Goal: Task Accomplishment & Management: Complete application form

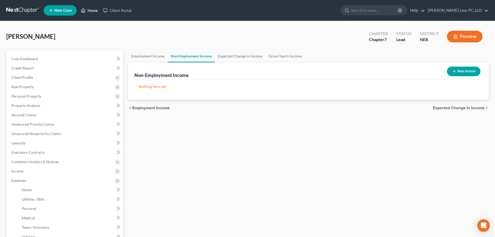
click at [90, 11] on link "Home" at bounding box center [89, 10] width 22 height 9
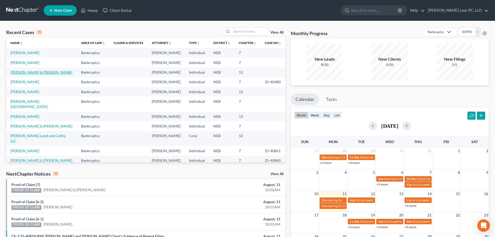
click at [32, 72] on link "[PERSON_NAME] & [PERSON_NAME]" at bounding box center [41, 72] width 62 height 4
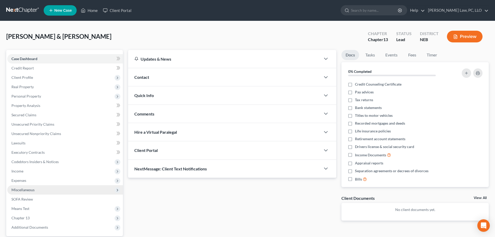
drag, startPoint x: 34, startPoint y: 193, endPoint x: 51, endPoint y: 189, distance: 17.3
click at [34, 193] on span "Miscellaneous" at bounding box center [65, 189] width 116 height 9
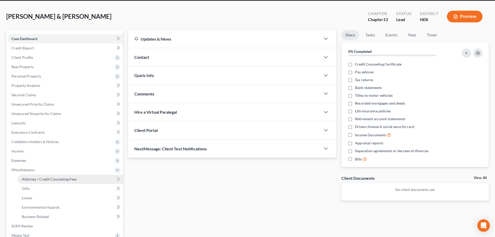
scroll to position [26, 0]
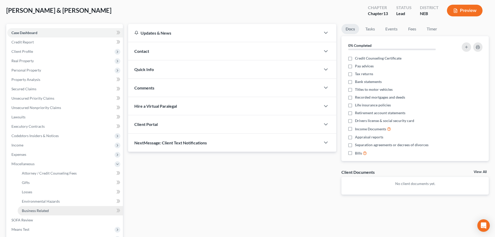
click at [38, 212] on span "Business Related" at bounding box center [35, 210] width 27 height 4
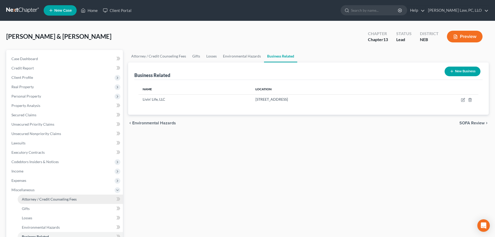
click at [30, 199] on span "Attorney / Credit Counseling Fees" at bounding box center [49, 199] width 55 height 4
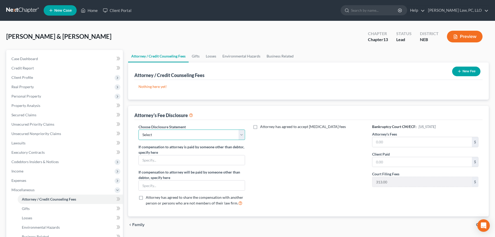
click at [141, 136] on select "Select Fees Chapter 11/12 Fees Chapter 13 Fees Chapter 7" at bounding box center [191, 134] width 106 height 10
select select "1"
click at [138, 129] on select "Select Fees Chapter 11/12 Fees Chapter 13 Fees Chapter 7" at bounding box center [191, 134] width 106 height 10
click at [406, 144] on input "text" at bounding box center [421, 142] width 99 height 10
type input "4,400.00"
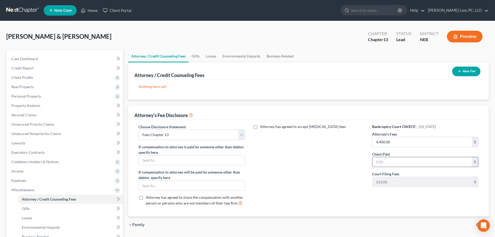
drag, startPoint x: 379, startPoint y: 161, endPoint x: 377, endPoint y: 164, distance: 3.5
click at [379, 161] on input "text" at bounding box center [421, 162] width 99 height 10
type input "1,687.00"
click at [465, 71] on button "New Fee" at bounding box center [466, 71] width 28 height 10
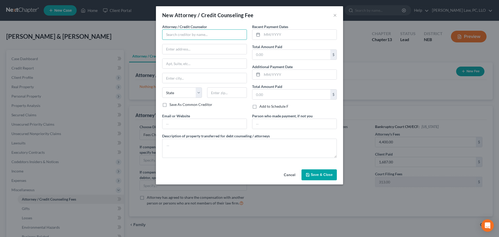
click at [181, 39] on input "text" at bounding box center [204, 34] width 85 height 10
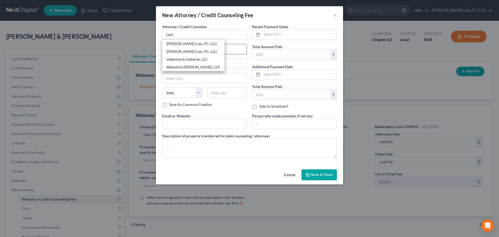
click at [182, 44] on div "[PERSON_NAME] Law, PC, LLO" at bounding box center [193, 43] width 54 height 5
type input "[PERSON_NAME] Law, PC, LLO"
type input "[STREET_ADDRESS]"
type input "Ste 215B"
type input "Lincoln"
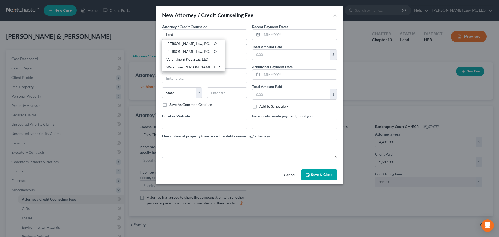
select select "30"
type input "68508"
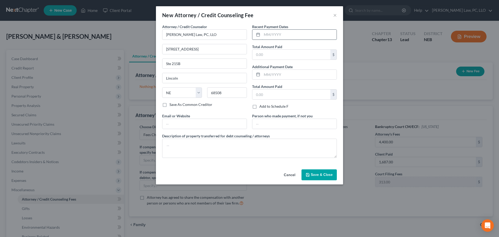
click at [271, 36] on input "text" at bounding box center [299, 35] width 75 height 10
type input "07/2025"
type input "1,687.00"
click at [323, 173] on span "Save & Close" at bounding box center [322, 174] width 22 height 4
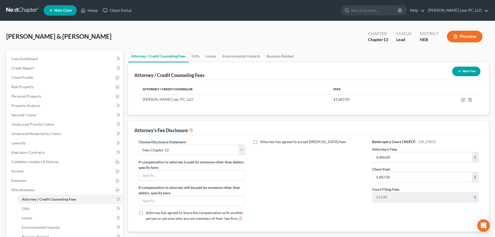
click at [464, 71] on button "New Fee" at bounding box center [466, 71] width 28 height 10
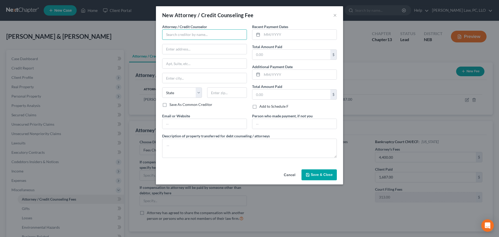
click at [173, 37] on input "text" at bounding box center [204, 34] width 85 height 10
click at [176, 45] on div "[PERSON_NAME] Credit Counseling" at bounding box center [195, 43] width 59 height 5
type input "[PERSON_NAME] Credit Counseling"
click at [176, 126] on input "text" at bounding box center [204, 124] width 84 height 10
type input "[DOMAIN_NAME]"
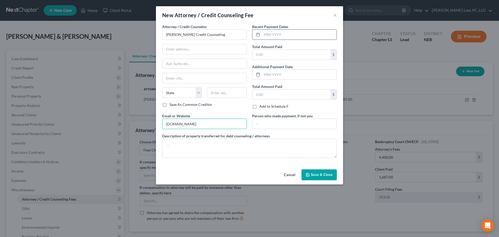
click at [268, 34] on input "text" at bounding box center [299, 35] width 75 height 10
type input "08/2025"
type input "25.00"
click at [317, 177] on button "Save & Close" at bounding box center [318, 174] width 35 height 11
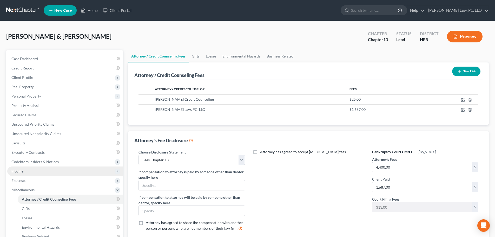
click at [18, 173] on span "Income" at bounding box center [65, 170] width 116 height 9
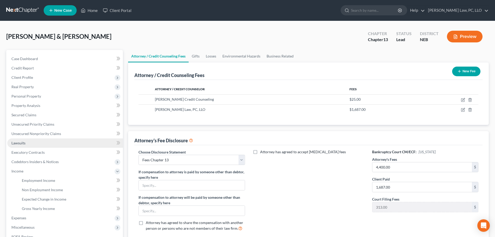
click at [35, 144] on link "Lawsuits" at bounding box center [65, 142] width 116 height 9
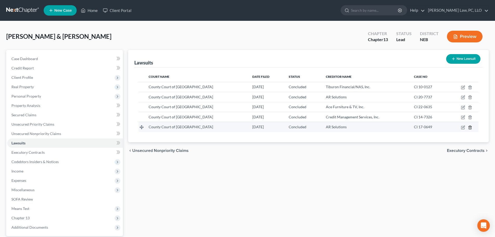
click at [470, 125] on icon "button" at bounding box center [469, 126] width 2 height 3
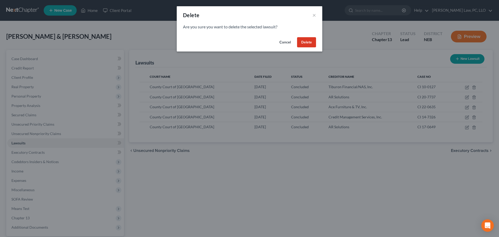
click at [310, 41] on button "Delete" at bounding box center [306, 42] width 19 height 10
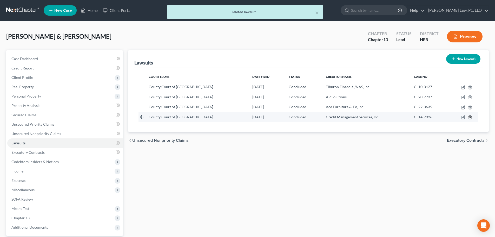
click at [471, 116] on icon "button" at bounding box center [470, 117] width 4 height 4
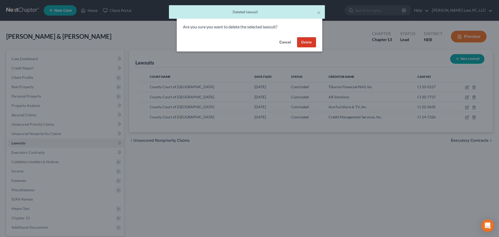
click at [305, 44] on button "Delete" at bounding box center [306, 42] width 19 height 10
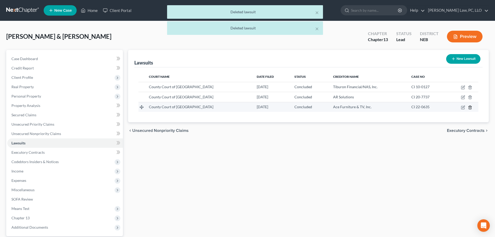
click at [469, 106] on icon "button" at bounding box center [470, 107] width 4 height 4
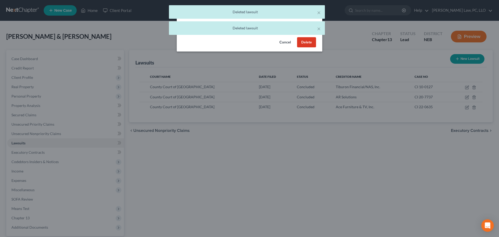
drag, startPoint x: 309, startPoint y: 42, endPoint x: 475, endPoint y: 92, distance: 173.8
click at [309, 42] on button "Delete" at bounding box center [306, 42] width 19 height 10
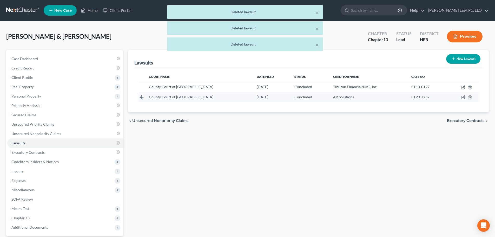
click at [467, 97] on td at bounding box center [462, 97] width 32 height 10
click at [470, 97] on icon "button" at bounding box center [470, 97] width 4 height 4
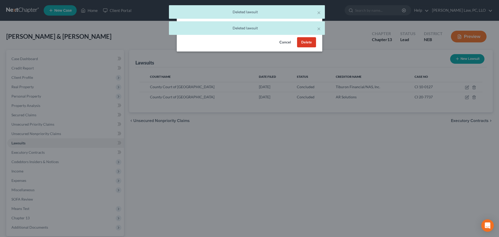
drag, startPoint x: 304, startPoint y: 43, endPoint x: 442, endPoint y: 86, distance: 145.0
click at [305, 44] on button "Delete" at bounding box center [306, 42] width 19 height 10
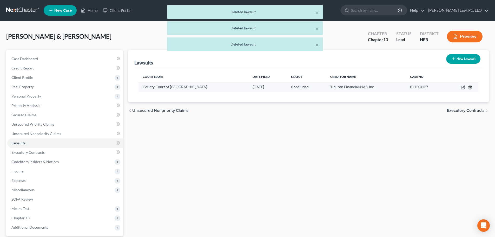
click at [469, 88] on icon "button" at bounding box center [470, 87] width 4 height 4
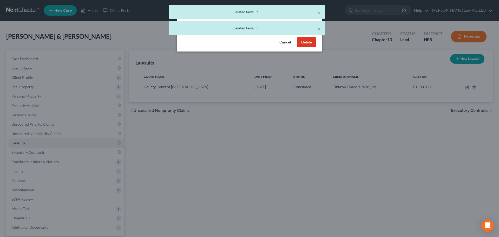
click at [303, 42] on button "Delete" at bounding box center [306, 42] width 19 height 10
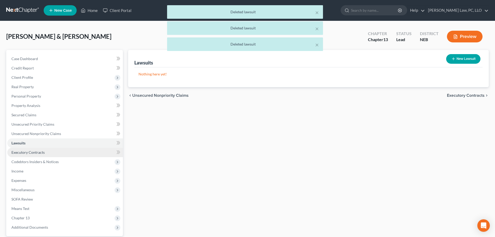
click at [52, 153] on link "Executory Contracts" at bounding box center [65, 151] width 116 height 9
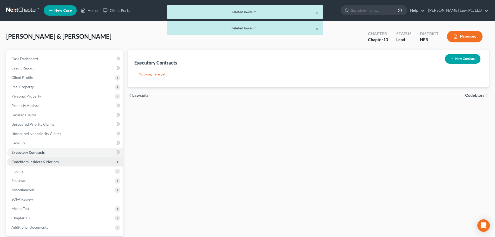
click at [52, 160] on span "Codebtors Insiders & Notices" at bounding box center [34, 161] width 47 height 4
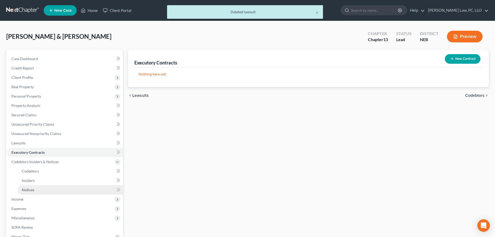
click at [38, 190] on link "Notices" at bounding box center [70, 189] width 105 height 9
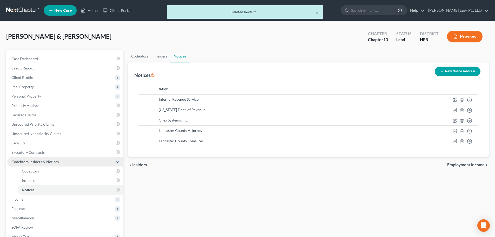
click at [42, 162] on span "Codebtors Insiders & Notices" at bounding box center [34, 161] width 47 height 4
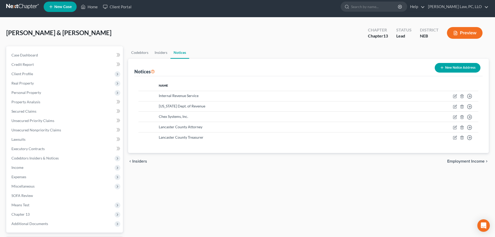
scroll to position [49, 0]
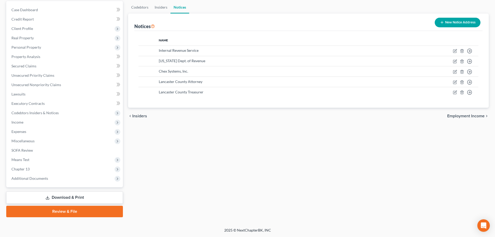
click at [53, 210] on link "Review & File" at bounding box center [64, 210] width 117 height 11
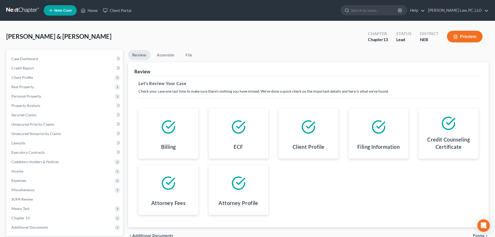
scroll to position [26, 0]
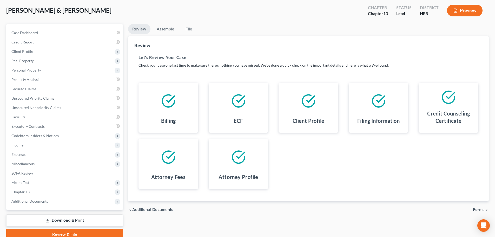
click at [477, 210] on span "Forms" at bounding box center [479, 209] width 12 height 4
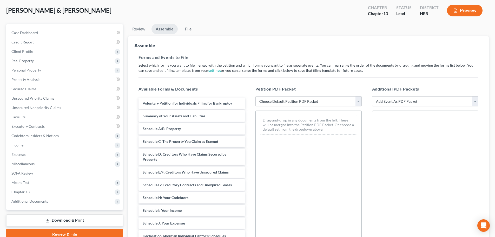
click at [297, 102] on select "Choose Default Petition PDF Packet Complete Bankruptcy Petition (all forms and …" at bounding box center [308, 101] width 106 height 10
select select "1"
click at [255, 96] on select "Choose Default Petition PDF Packet Complete Bankruptcy Petition (all forms and …" at bounding box center [308, 101] width 106 height 10
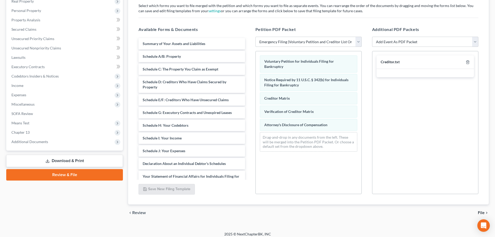
scroll to position [89, 0]
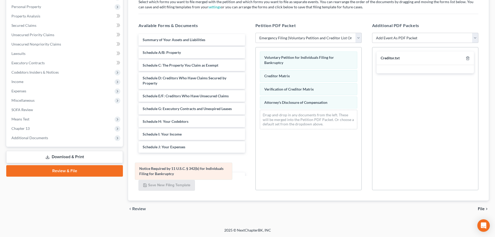
drag, startPoint x: 291, startPoint y: 80, endPoint x: 171, endPoint y: 167, distance: 147.7
click at [256, 133] on div "Notice Required by 11 U.S.C. § 342(b) for Individuals Filing for Bankruptcy Vol…" at bounding box center [309, 90] width 106 height 86
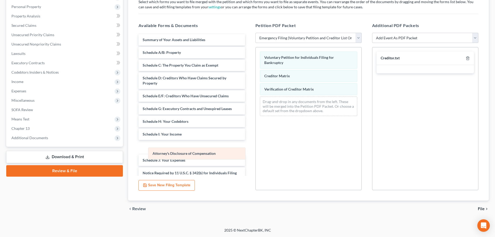
drag, startPoint x: 291, startPoint y: 103, endPoint x: 178, endPoint y: 153, distance: 123.3
click at [256, 120] on div "Attorney's Disclosure of Compensation Voluntary Petition for Individuals Filing…" at bounding box center [309, 83] width 106 height 73
drag, startPoint x: 290, startPoint y: 151, endPoint x: 286, endPoint y: 152, distance: 4.4
click at [291, 151] on div "Voluntary Petition for Individuals Filing for Bankruptcy Creditor Matrix Verifi…" at bounding box center [308, 118] width 106 height 143
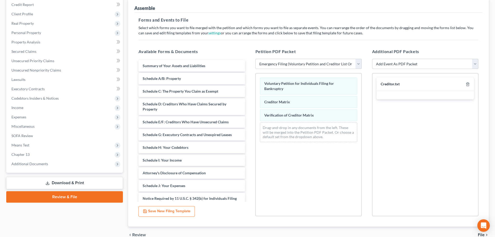
click at [421, 136] on div "Creditor.txt" at bounding box center [425, 144] width 106 height 143
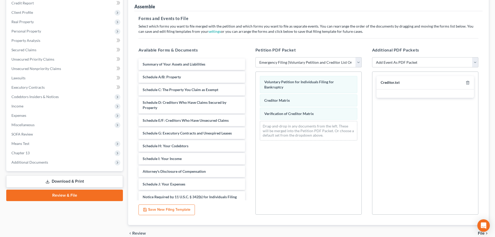
scroll to position [89, 0]
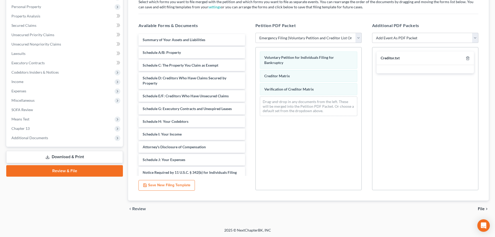
click at [479, 209] on span "File" at bounding box center [481, 208] width 7 height 4
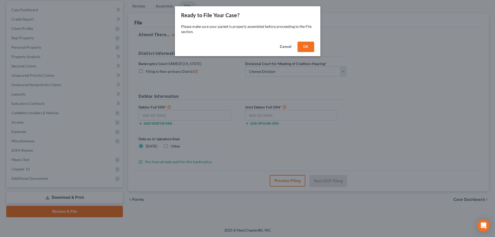
scroll to position [49, 0]
click at [312, 50] on button "OK" at bounding box center [307, 47] width 17 height 10
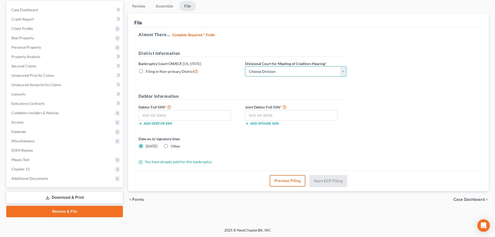
drag, startPoint x: 271, startPoint y: 72, endPoint x: 270, endPoint y: 76, distance: 3.1
click at [271, 72] on select "Choose Division Lincoln Omaha" at bounding box center [295, 71] width 101 height 10
select select "0"
click at [245, 66] on select "Choose Division Lincoln Omaha" at bounding box center [295, 71] width 101 height 10
click at [192, 113] on input "text" at bounding box center [184, 115] width 92 height 10
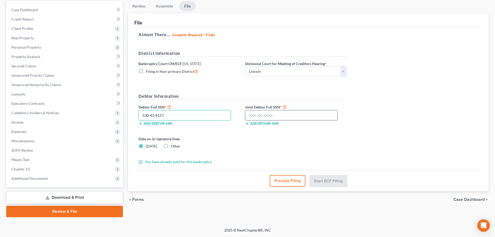
type input "530-43-8157"
click at [275, 116] on input "text" at bounding box center [291, 115] width 92 height 10
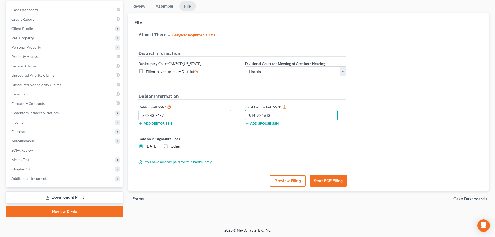
type input "514-90-1613"
click at [334, 180] on button "Start ECF Filing" at bounding box center [328, 180] width 37 height 11
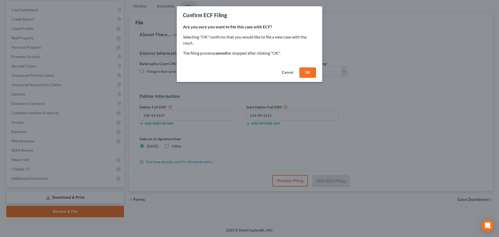
click at [308, 75] on button "OK" at bounding box center [307, 72] width 17 height 10
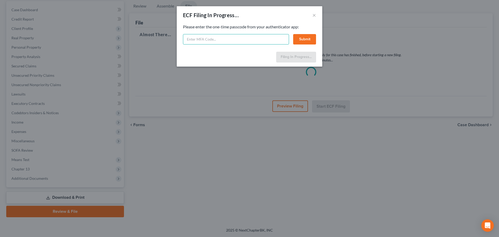
click at [224, 42] on input "text" at bounding box center [236, 39] width 106 height 10
paste input "913507"
type input "913507"
click at [307, 40] on button "Submit" at bounding box center [304, 39] width 23 height 10
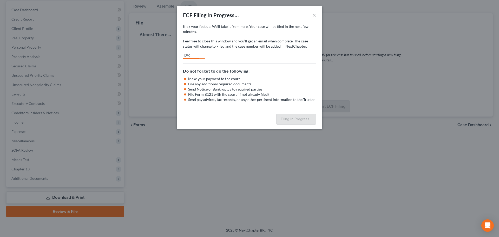
click at [231, 115] on div "Filing In Progress..." at bounding box center [249, 119] width 145 height 17
select select "0"
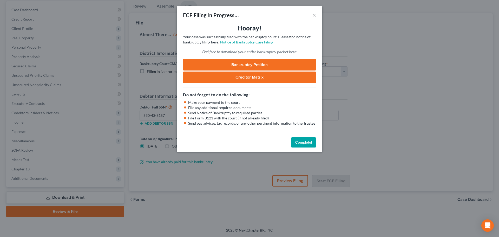
click at [298, 143] on button "Complete!" at bounding box center [303, 142] width 25 height 10
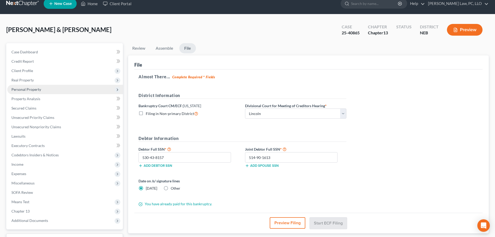
scroll to position [0, 0]
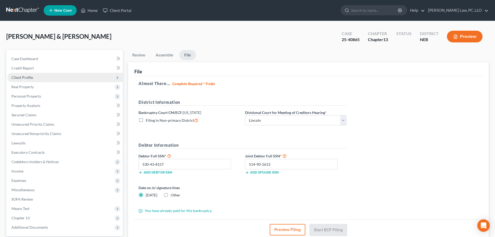
click at [29, 78] on span "Client Profile" at bounding box center [22, 77] width 22 height 4
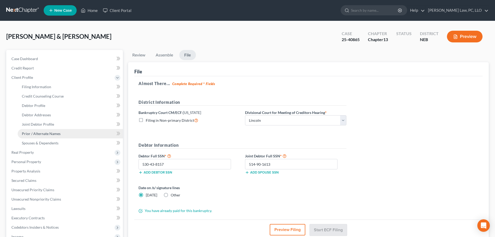
click at [38, 131] on span "Prior / Alternate Names" at bounding box center [41, 133] width 39 height 4
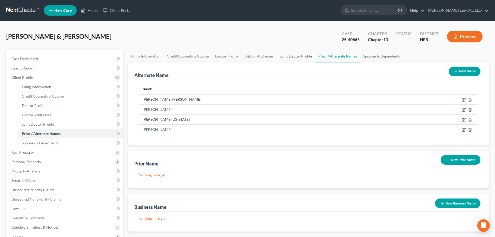
click at [283, 59] on link "Joint Debtor Profile" at bounding box center [296, 56] width 38 height 12
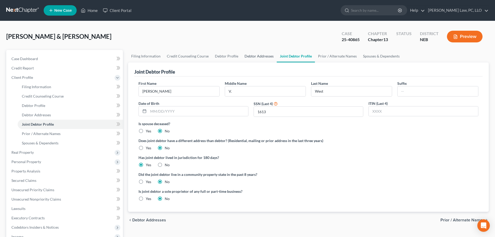
click at [257, 57] on link "Debtor Addresses" at bounding box center [258, 56] width 35 height 12
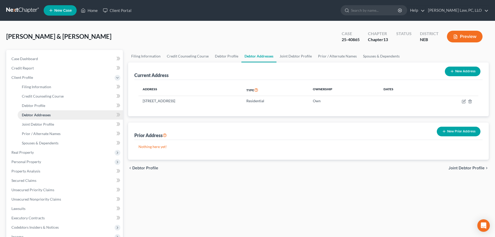
click at [42, 118] on link "Debtor Addresses" at bounding box center [70, 114] width 105 height 9
click at [42, 106] on span "Debtor Profile" at bounding box center [33, 105] width 23 height 4
select select "1"
select select "5"
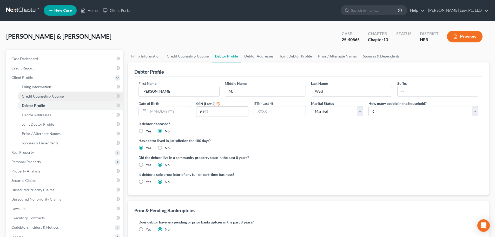
radio input "true"
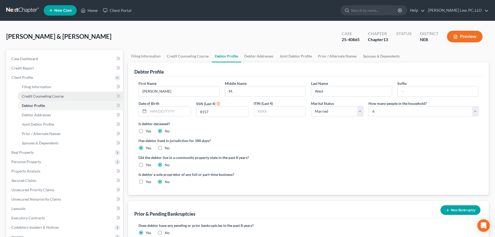
click at [45, 97] on span "Credit Counseling Course" at bounding box center [43, 96] width 42 height 4
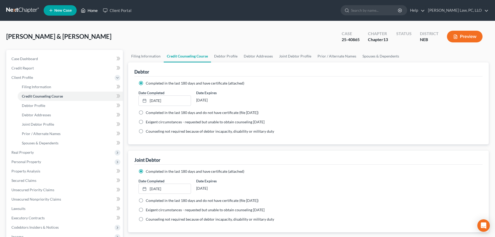
click at [89, 13] on link "Home" at bounding box center [89, 10] width 22 height 9
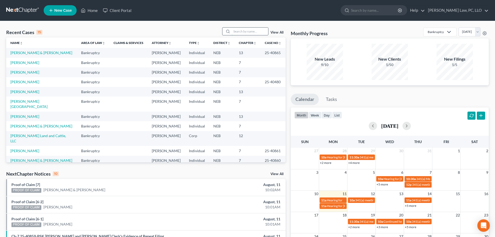
click at [251, 32] on input "search" at bounding box center [250, 32] width 36 height 8
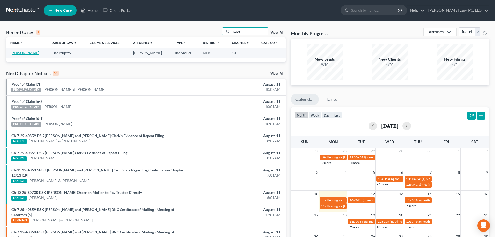
type input "page"
click at [24, 51] on link "[PERSON_NAME]" at bounding box center [24, 52] width 29 height 4
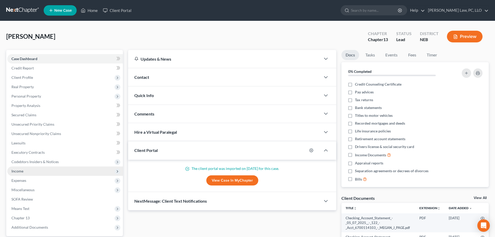
click at [24, 174] on span "Income" at bounding box center [65, 170] width 116 height 9
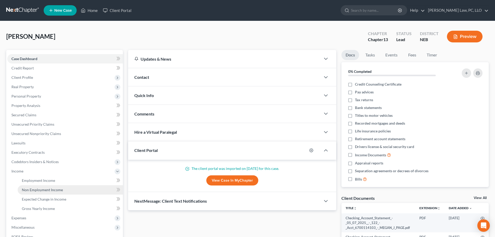
click at [28, 185] on link "Non Employment Income" at bounding box center [70, 189] width 105 height 9
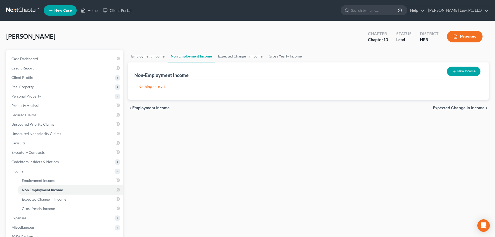
click at [459, 71] on button "New Income" at bounding box center [463, 71] width 33 height 10
select select "0"
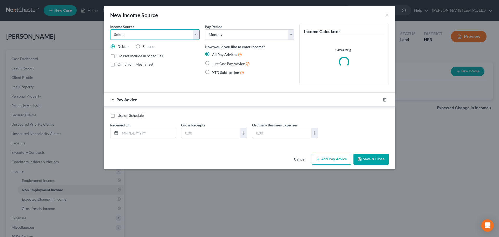
click at [164, 37] on select "Select Unemployment Disability (from employer) Pension Retirement Social Securi…" at bounding box center [154, 34] width 89 height 10
select select "13"
click at [110, 29] on select "Select Unemployment Disability (from employer) Pension Retirement Social Securi…" at bounding box center [154, 34] width 89 height 10
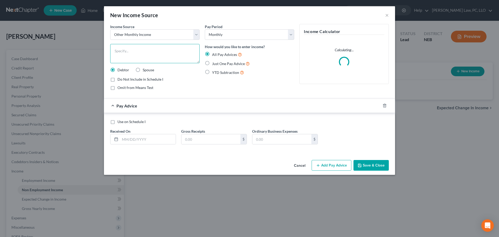
click at [136, 56] on textarea at bounding box center [154, 53] width 89 height 19
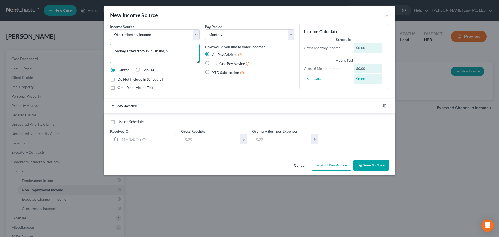
type textarea "Money gifted from ex-husband/6"
click at [212, 73] on span "YTD Subtraction" at bounding box center [225, 72] width 27 height 4
click at [214, 73] on input "YTD Subtraction" at bounding box center [215, 70] width 3 height 3
radio input "true"
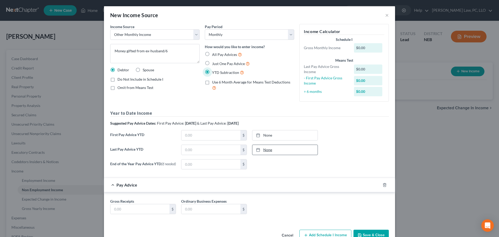
type input "[DATE]"
click at [278, 149] on link "[DATE]" at bounding box center [284, 150] width 65 height 10
click at [201, 151] on input "text" at bounding box center [210, 150] width 59 height 10
type input "18,494.00"
type input "[DATE]"
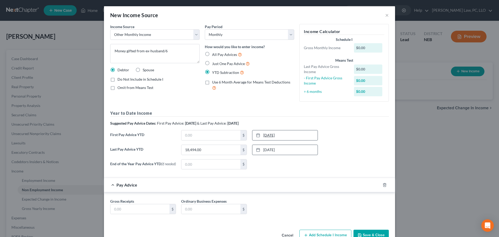
click at [286, 137] on link "[DATE]" at bounding box center [284, 135] width 65 height 10
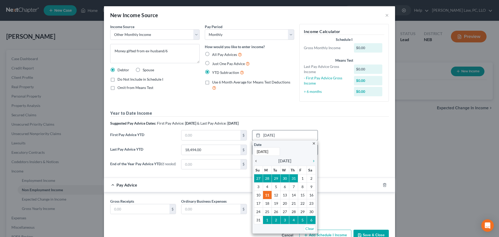
click at [254, 162] on icon "chevron_left" at bounding box center [257, 161] width 7 height 4
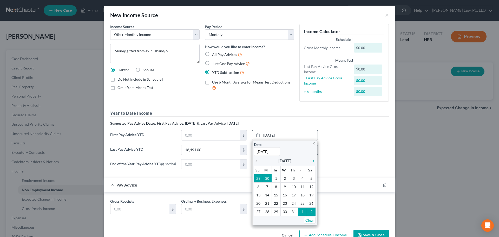
click at [254, 162] on icon "chevron_left" at bounding box center [257, 161] width 7 height 4
click at [254, 161] on icon "chevron_left" at bounding box center [257, 161] width 7 height 4
click at [254, 160] on icon "chevron_left" at bounding box center [257, 161] width 7 height 4
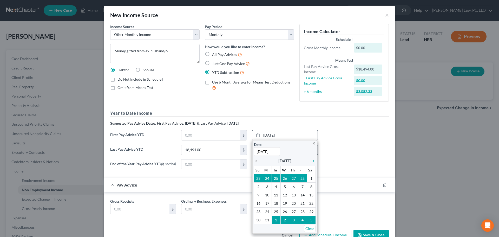
click at [254, 160] on icon "chevron_left" at bounding box center [257, 161] width 7 height 4
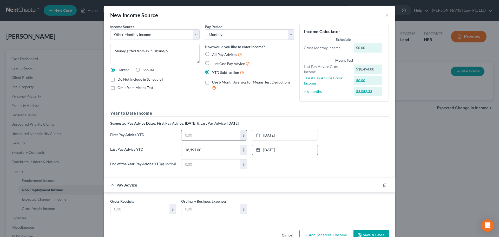
click at [203, 137] on input "text" at bounding box center [210, 135] width 59 height 10
click at [264, 167] on div "None close Date Time chevron_left [DATE] chevron_right Su M Tu W Th F Sa 27 28 …" at bounding box center [284, 164] width 71 height 10
click at [348, 131] on div "First Pay Advice YTD 6,164.66 $ [DATE] close Date [DATE] Time 12:00 AM chevron_…" at bounding box center [249, 137] width 284 height 15
paste input "3,082.33"
type input "3,082.33"
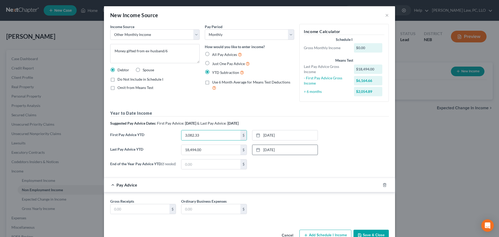
click at [335, 143] on div "First Pay Advice YTD 3,082.33 $ [DATE] close Date [DATE] Time 12:00 AM chevron_…" at bounding box center [249, 137] width 284 height 15
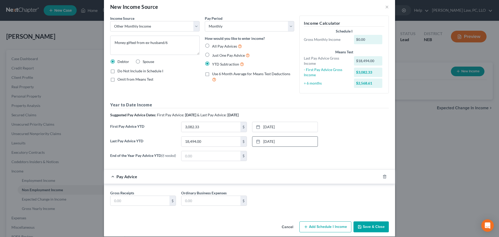
scroll to position [15, 0]
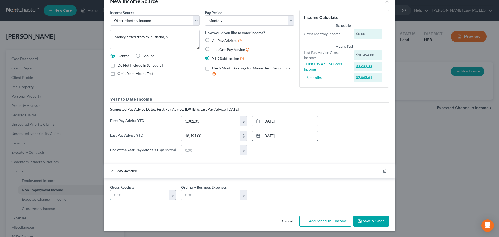
click at [152, 194] on input "text" at bounding box center [139, 195] width 59 height 10
paste input "3,082.33"
type input "3,082.33"
click at [347, 145] on div "End of the Year Pay Advice YTD (if needed) $ None close Date Time chevron_left …" at bounding box center [249, 152] width 284 height 15
click at [361, 221] on button "Save & Close" at bounding box center [370, 220] width 35 height 11
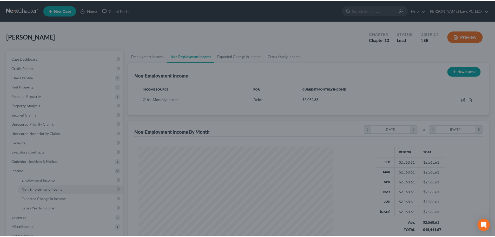
scroll to position [97, 204]
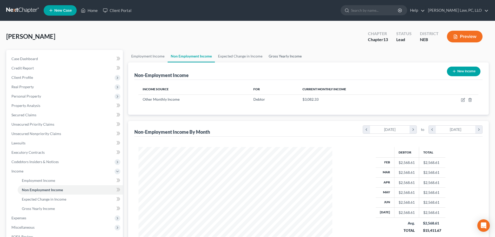
click at [277, 58] on link "Gross Yearly Income" at bounding box center [284, 56] width 39 height 12
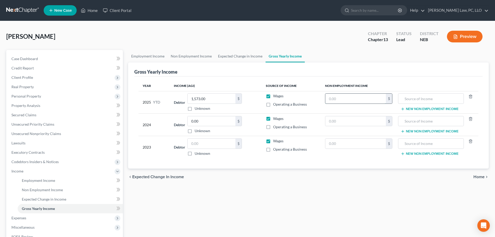
click at [354, 100] on input "text" at bounding box center [355, 98] width 61 height 10
type input "18,464.00"
type input "Gifted Money"
click at [273, 96] on label "Wages" at bounding box center [278, 95] width 10 height 5
click at [275, 96] on input "Wages" at bounding box center [276, 94] width 3 height 3
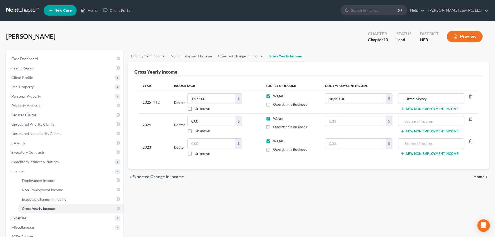
checkbox input "false"
click at [220, 188] on div "Employment Income Non Employment Income Expected Change in Income Gross Yearly …" at bounding box center [308, 176] width 366 height 253
click at [224, 143] on input "text" at bounding box center [211, 143] width 48 height 10
type input "0.00"
click at [271, 188] on div "Employment Income Non Employment Income Expected Change in Income Gross Yearly …" at bounding box center [308, 176] width 366 height 253
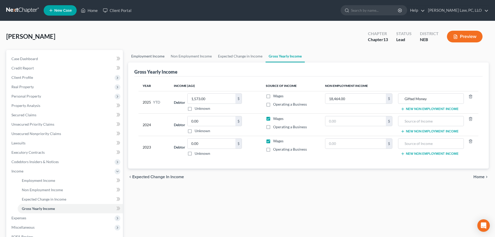
click at [134, 57] on link "Employment Income" at bounding box center [147, 56] width 39 height 12
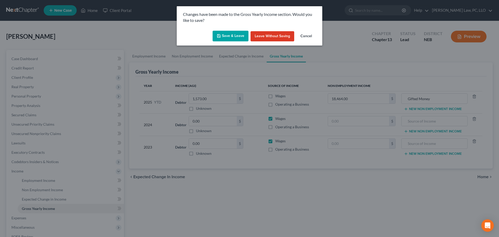
click at [227, 32] on button "Save & Leave" at bounding box center [230, 36] width 36 height 11
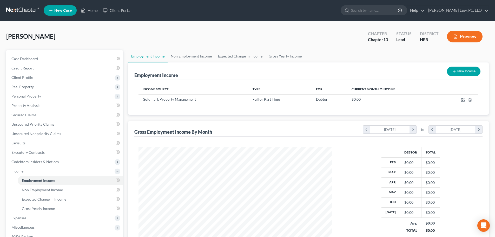
scroll to position [97, 204]
click at [287, 57] on link "Gross Yearly Income" at bounding box center [284, 56] width 39 height 12
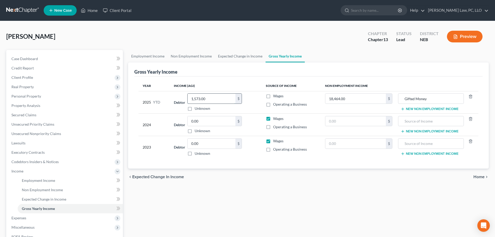
click at [219, 100] on input "1,573.00" at bounding box center [211, 98] width 48 height 10
click at [186, 57] on link "Non Employment Income" at bounding box center [190, 56] width 47 height 12
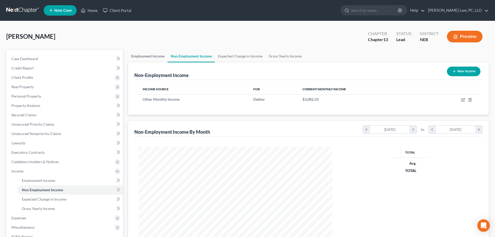
scroll to position [97, 204]
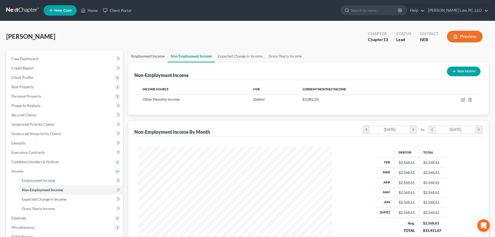
click at [152, 57] on link "Employment Income" at bounding box center [147, 56] width 39 height 12
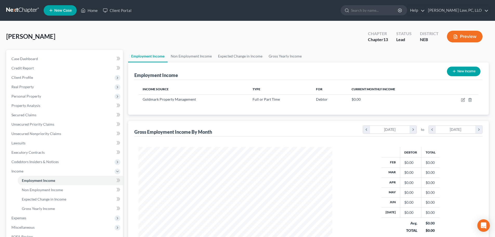
scroll to position [97, 204]
drag, startPoint x: 198, startPoint y: 56, endPoint x: 135, endPoint y: 61, distance: 62.8
click at [197, 56] on link "Non Employment Income" at bounding box center [190, 56] width 47 height 12
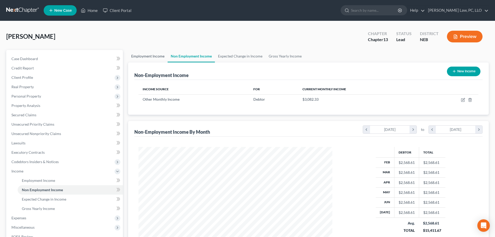
scroll to position [97, 204]
click at [207, 70] on div "Non-Employment Income New Income" at bounding box center [308, 70] width 348 height 17
click at [152, 59] on link "Employment Income" at bounding box center [147, 56] width 39 height 12
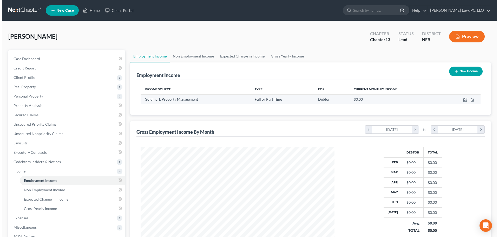
scroll to position [97, 204]
click at [461, 101] on icon "button" at bounding box center [463, 100] width 4 height 4
select select "0"
select select "29"
select select "1"
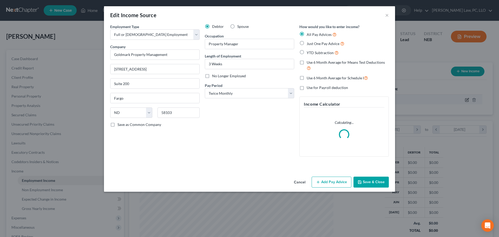
scroll to position [98, 206]
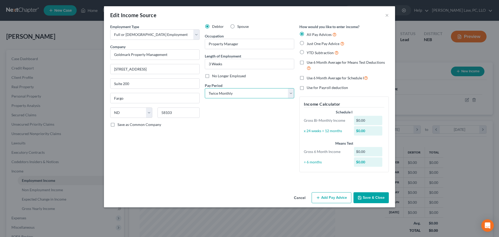
click at [268, 94] on select "Select Monthly Twice Monthly Every Other Week Weekly" at bounding box center [249, 93] width 89 height 10
drag, startPoint x: 252, startPoint y: 173, endPoint x: 251, endPoint y: 169, distance: 4.0
click at [252, 173] on div "Debtor Spouse Occupation Property Manager Length of Employment 3 Weeks No Longe…" at bounding box center [249, 100] width 95 height 152
click at [306, 63] on label "Use 6 Month Average for Means Test Deductions" at bounding box center [347, 65] width 82 height 11
click at [308, 63] on input "Use 6 Month Average for Means Test Deductions" at bounding box center [309, 61] width 3 height 3
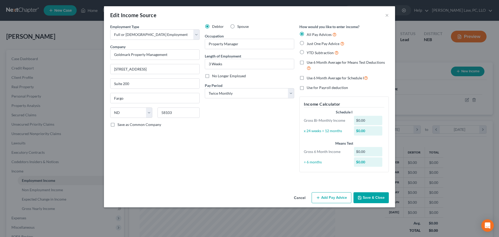
checkbox input "true"
click at [330, 195] on button "Add Pay Advice" at bounding box center [331, 197] width 40 height 11
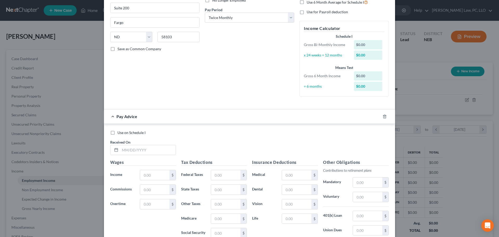
scroll to position [78, 0]
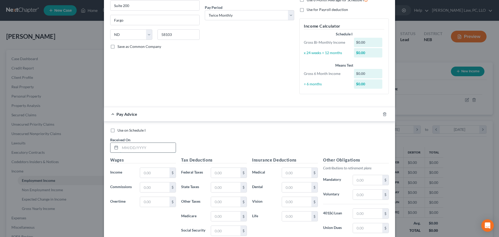
click at [130, 146] on input "text" at bounding box center [148, 148] width 56 height 10
type input "[DATE]"
type input "2,542.00"
type input "140.00"
type input "62.00"
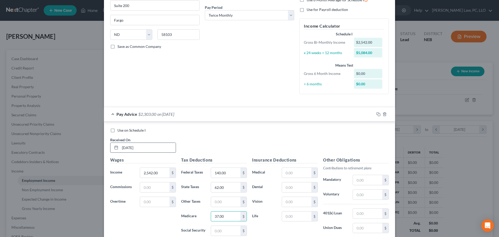
type input "37.00"
type input "158.00"
click at [109, 115] on div "Pay Advice $2,145.00 on [DATE]" at bounding box center [239, 114] width 270 height 14
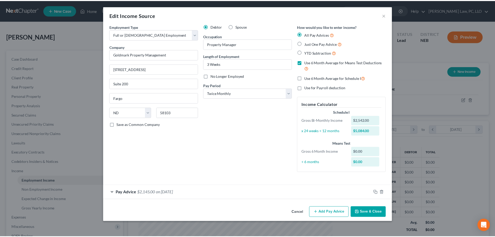
scroll to position [0, 0]
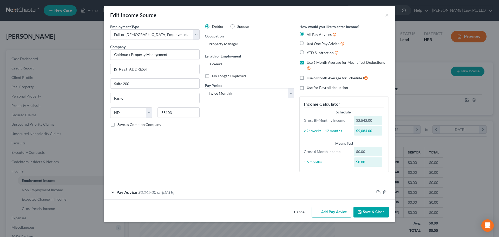
click at [363, 212] on button "Save & Close" at bounding box center [370, 211] width 35 height 11
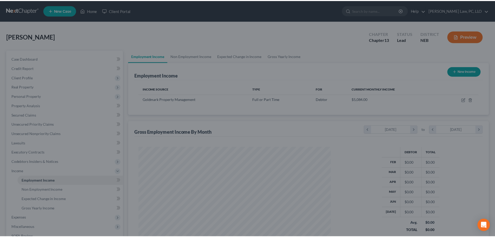
scroll to position [259563, 259456]
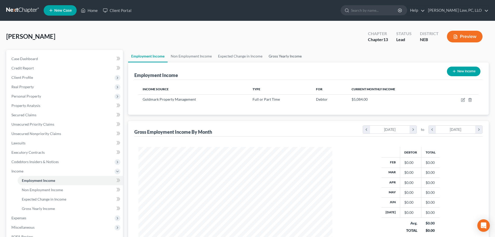
click at [278, 57] on link "Gross Yearly Income" at bounding box center [284, 56] width 39 height 12
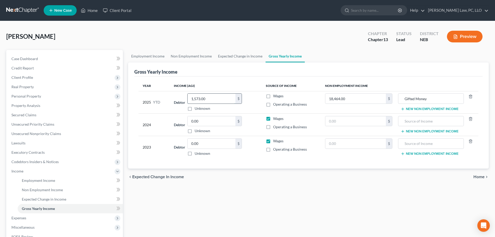
click at [211, 98] on input "1,573.00" at bounding box center [211, 98] width 48 height 10
type input "0.00"
click at [251, 178] on div "chevron_left Expected Change in Income Home chevron_right" at bounding box center [308, 176] width 360 height 17
click at [183, 57] on link "Non Employment Income" at bounding box center [190, 56] width 47 height 12
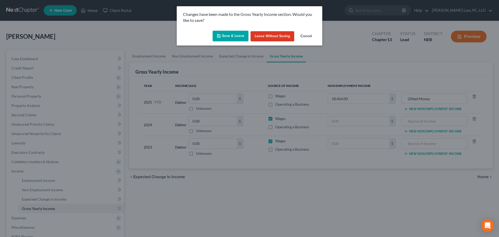
click at [234, 35] on button "Save & Leave" at bounding box center [230, 36] width 36 height 11
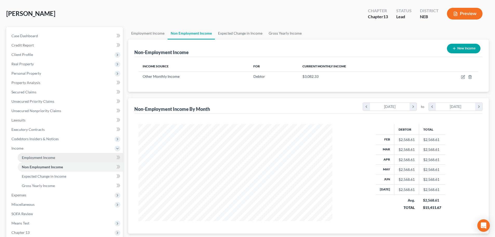
scroll to position [26, 0]
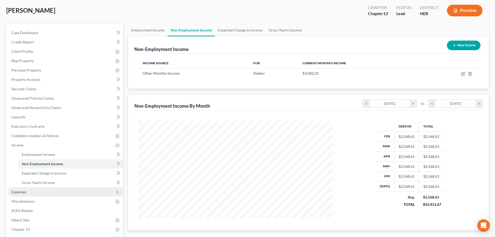
click at [37, 192] on span "Expenses" at bounding box center [65, 191] width 116 height 9
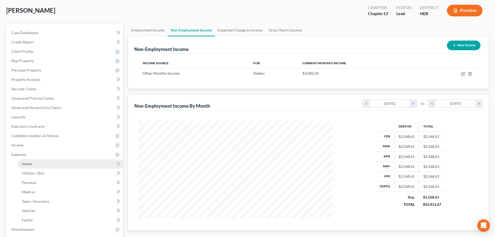
click at [35, 165] on link "Home" at bounding box center [70, 163] width 105 height 9
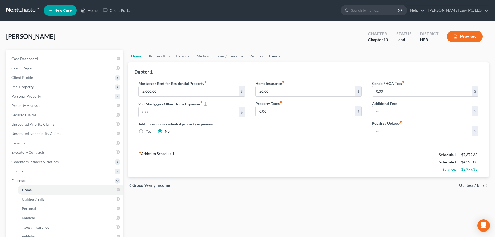
click at [275, 58] on link "Family" at bounding box center [274, 56] width 17 height 12
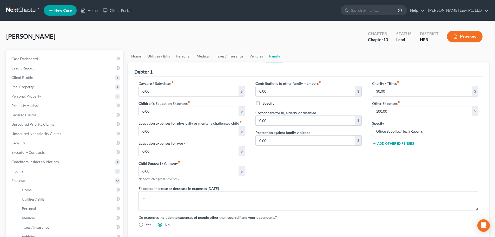
drag, startPoint x: 434, startPoint y: 131, endPoint x: 360, endPoint y: 133, distance: 74.0
click at [358, 132] on div "Daycare / Babysitter fiber_manual_record 0.00 $ Children's Education Expenses f…" at bounding box center [308, 155] width 350 height 151
type input "MISC"
click at [383, 114] on input "100.00" at bounding box center [421, 111] width 99 height 10
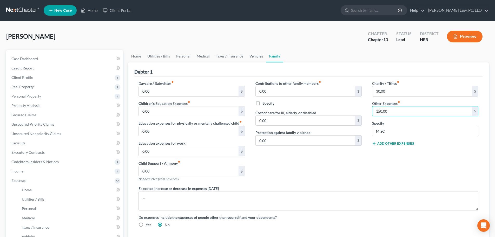
type input "150.00"
click at [256, 57] on link "Vehicles" at bounding box center [256, 56] width 20 height 12
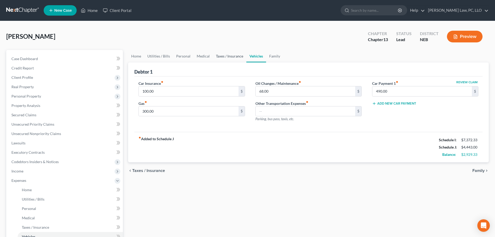
click at [224, 57] on link "Taxes / Insurance" at bounding box center [229, 56] width 33 height 12
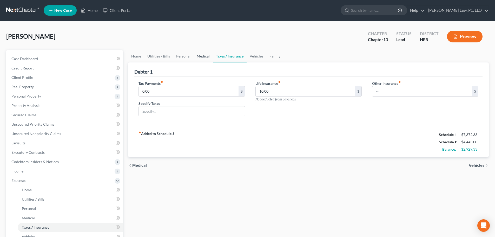
click at [194, 56] on link "Medical" at bounding box center [202, 56] width 19 height 12
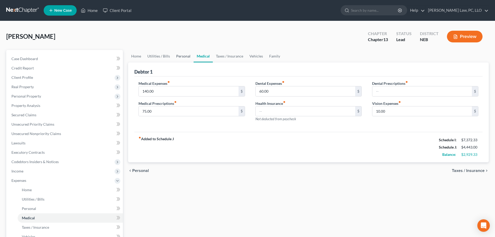
click at [181, 57] on link "Personal" at bounding box center [183, 56] width 21 height 12
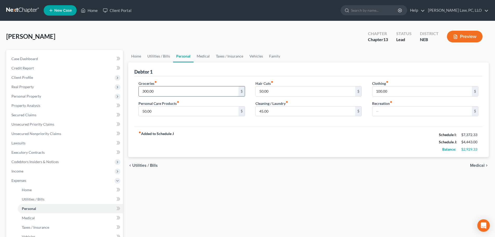
click at [165, 90] on input "300.00" at bounding box center [188, 91] width 99 height 10
type input "500.00"
drag, startPoint x: 160, startPoint y: 57, endPoint x: 126, endPoint y: 57, distance: 34.3
click at [160, 57] on link "Utilities / Bills" at bounding box center [158, 56] width 29 height 12
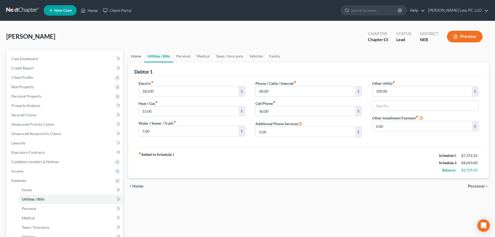
click at [134, 58] on link "Home" at bounding box center [136, 56] width 16 height 12
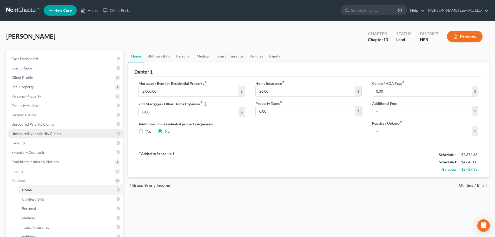
click at [61, 135] on link "Unsecured Nonpriority Claims" at bounding box center [65, 133] width 116 height 9
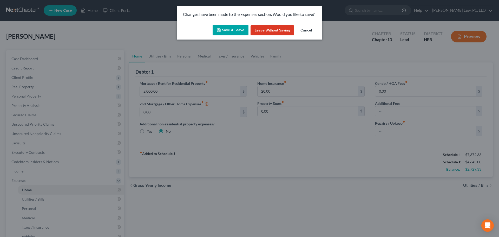
click at [234, 33] on button "Save & Leave" at bounding box center [230, 30] width 36 height 11
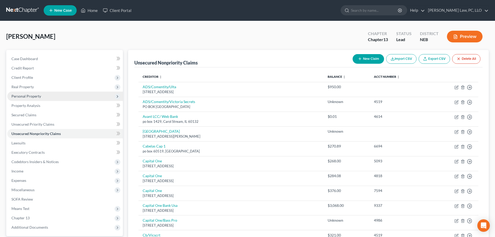
click at [35, 100] on span "Personal Property" at bounding box center [65, 95] width 116 height 9
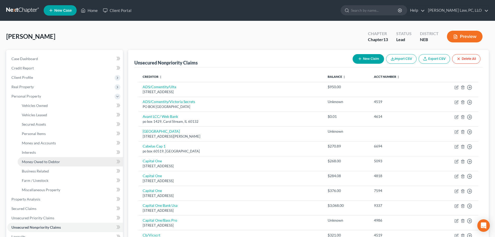
click at [57, 163] on span "Money Owed to Debtor" at bounding box center [41, 161] width 38 height 4
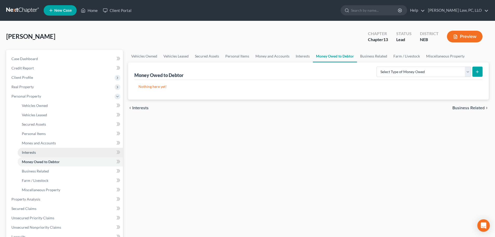
click at [51, 155] on link "Interests" at bounding box center [70, 151] width 105 height 9
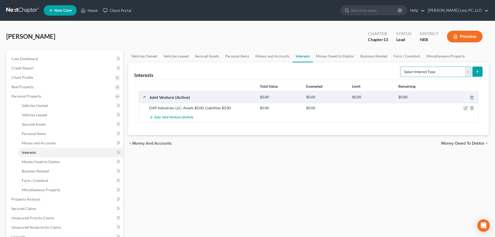
drag, startPoint x: 423, startPoint y: 71, endPoint x: 423, endPoint y: 77, distance: 5.5
click at [423, 71] on select "Select Interest Type 401K (A/B: 21) Annuity (A/B: 23) Bond (A/B: 18) Education …" at bounding box center [435, 71] width 71 height 10
select select "term_life_insurance"
click at [401, 66] on select "Select Interest Type 401K (A/B: 21) Annuity (A/B: 23) Bond (A/B: 18) Education …" at bounding box center [435, 71] width 71 height 10
click at [479, 73] on icon "submit" at bounding box center [477, 72] width 4 height 4
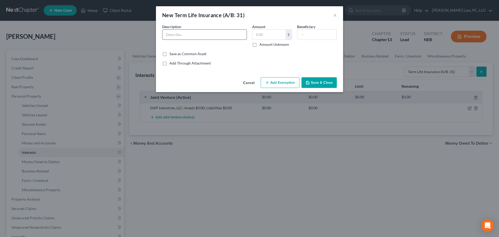
click at [228, 33] on input "text" at bounding box center [204, 35] width 84 height 10
type input "Term Life Insurance Policy"
click at [318, 84] on button "Save & Close" at bounding box center [318, 82] width 35 height 11
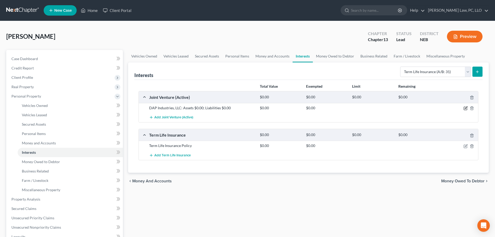
click at [464, 107] on icon "button" at bounding box center [465, 108] width 4 height 4
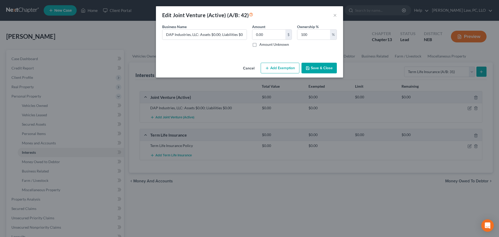
click at [308, 69] on icon "button" at bounding box center [307, 68] width 4 height 4
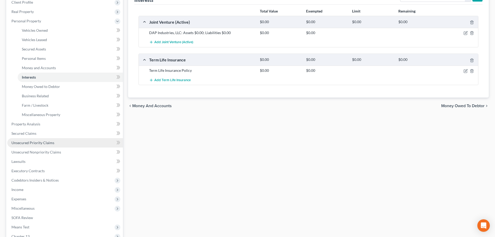
scroll to position [78, 0]
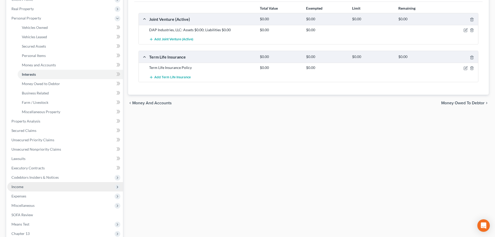
click at [33, 188] on span "Income" at bounding box center [65, 186] width 116 height 9
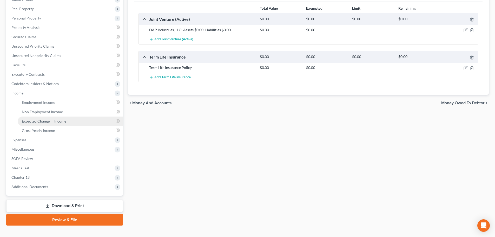
click at [36, 123] on link "Expected Change in Income" at bounding box center [70, 120] width 105 height 9
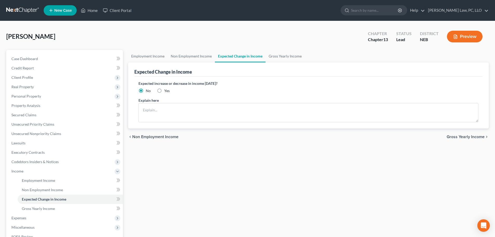
click at [164, 92] on label "Yes" at bounding box center [166, 90] width 5 height 5
click at [166, 91] on input "Yes" at bounding box center [167, 89] width 3 height 3
radio input "true"
click at [155, 109] on textarea at bounding box center [308, 112] width 340 height 19
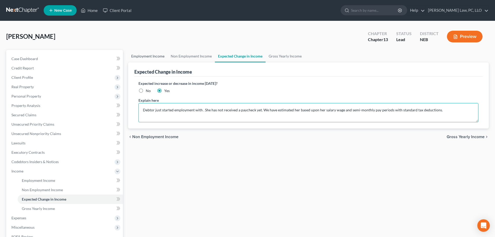
type textarea "Debtor just started employment with . She has not received a paycheck yet. We h…"
click at [148, 55] on link "Employment Income" at bounding box center [147, 56] width 39 height 12
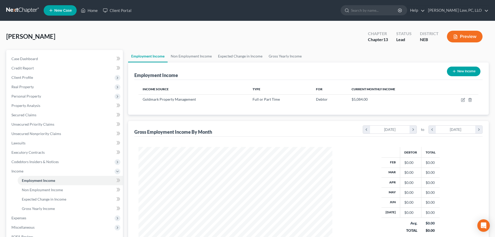
scroll to position [97, 204]
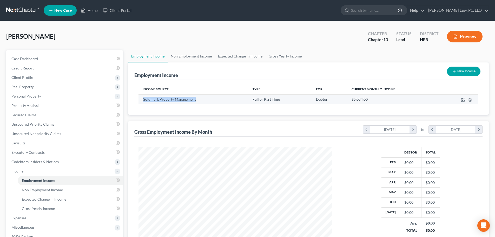
drag, startPoint x: 196, startPoint y: 99, endPoint x: 142, endPoint y: 99, distance: 54.3
click at [142, 99] on td "Goldmark Property Management" at bounding box center [193, 99] width 110 height 10
copy span "Goldmark Property Management"
click at [250, 56] on link "Expected Change in Income" at bounding box center [240, 56] width 51 height 12
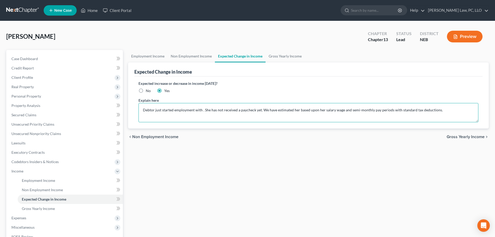
click at [202, 110] on textarea "Debtor just started employment with . She has not received a paycheck yet. We h…" at bounding box center [308, 112] width 340 height 19
paste textarea "Goldmark Property Management"
type textarea "Debtor just started employment with Goldmark Property Management. She has not r…"
click at [192, 49] on div "Page, [PERSON_NAME] Upgraded Chapter Chapter 13 Status Lead District NEB Preview" at bounding box center [247, 38] width 482 height 23
click at [192, 56] on link "Non Employment Income" at bounding box center [190, 56] width 47 height 12
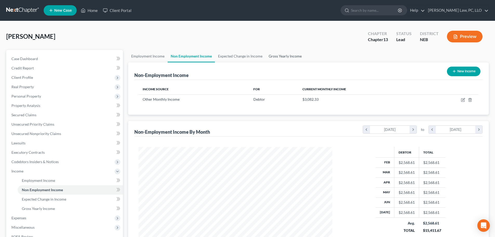
scroll to position [97, 204]
click at [277, 57] on link "Gross Yearly Income" at bounding box center [284, 56] width 39 height 12
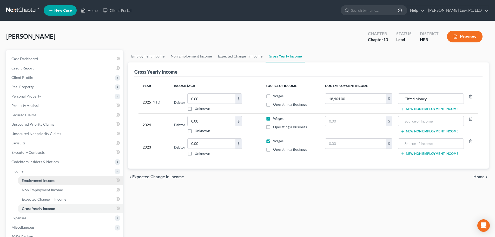
click at [32, 176] on link "Employment Income" at bounding box center [70, 180] width 105 height 9
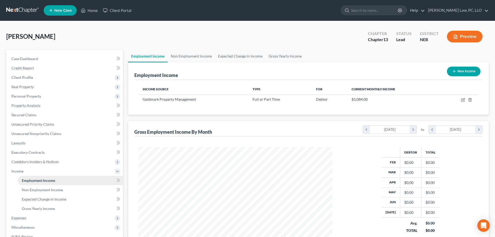
scroll to position [97, 204]
click at [289, 53] on link "Gross Yearly Income" at bounding box center [284, 56] width 39 height 12
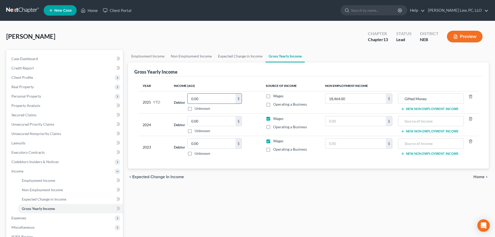
click at [222, 100] on input "0.00" at bounding box center [211, 98] width 48 height 10
type input "1,573.00"
click at [151, 57] on link "Employment Income" at bounding box center [147, 56] width 39 height 12
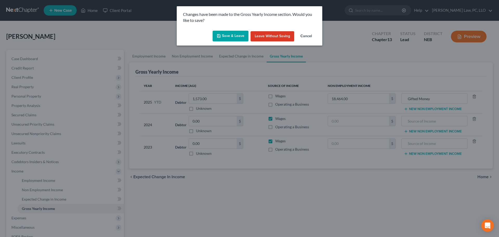
click at [243, 35] on button "Save & Leave" at bounding box center [230, 36] width 36 height 11
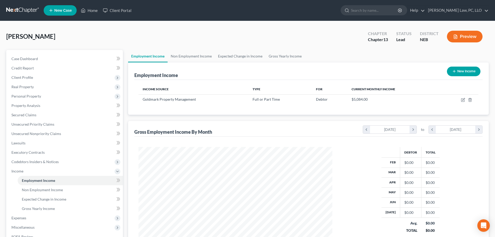
scroll to position [97, 204]
click at [286, 55] on link "Gross Yearly Income" at bounding box center [284, 56] width 39 height 12
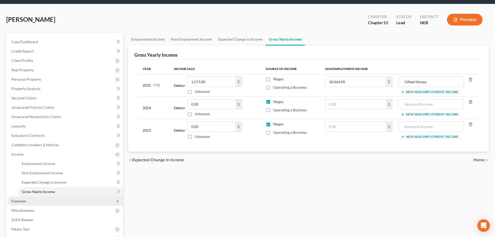
scroll to position [26, 0]
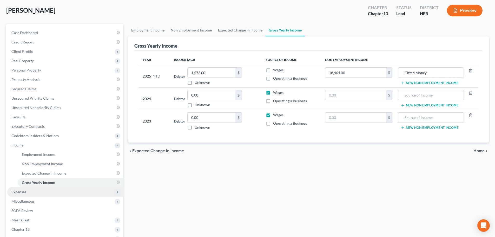
click at [25, 191] on span "Expenses" at bounding box center [18, 191] width 15 height 4
click at [27, 196] on link "Medical" at bounding box center [70, 191] width 105 height 9
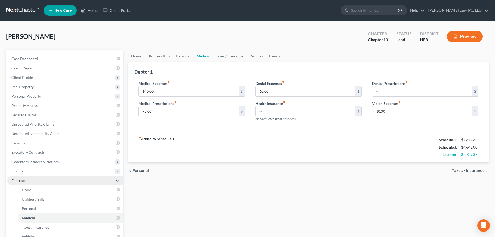
click at [39, 181] on span "Expenses" at bounding box center [65, 180] width 116 height 9
click at [27, 178] on span "Expenses" at bounding box center [65, 180] width 116 height 9
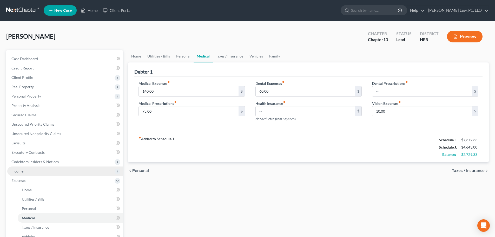
click at [30, 169] on span "Income" at bounding box center [65, 170] width 116 height 9
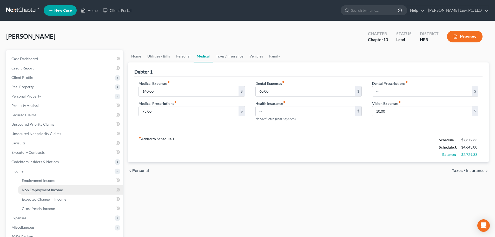
click at [31, 190] on span "Non Employment Income" at bounding box center [42, 189] width 41 height 4
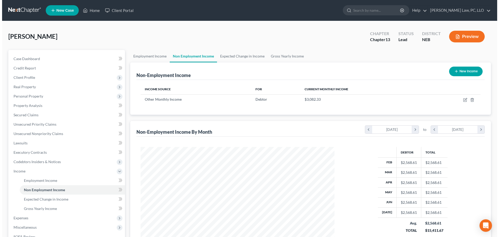
scroll to position [97, 204]
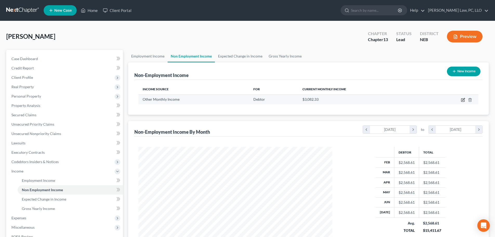
click at [461, 99] on icon "button" at bounding box center [462, 99] width 3 height 3
select select "13"
select select "0"
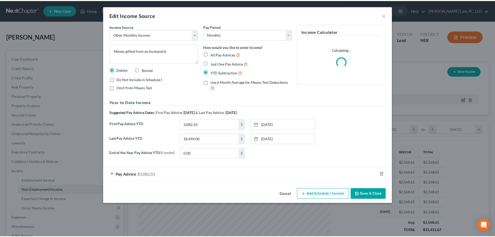
scroll to position [98, 206]
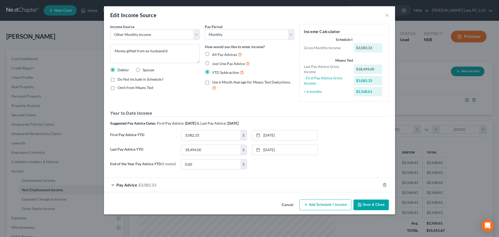
click at [134, 79] on span "Do Not Include in Schedule I" at bounding box center [140, 79] width 46 height 4
click at [123, 79] on input "Do Not Include in Schedule I" at bounding box center [120, 78] width 3 height 3
checkbox input "true"
click at [384, 185] on icon "button" at bounding box center [384, 185] width 4 height 4
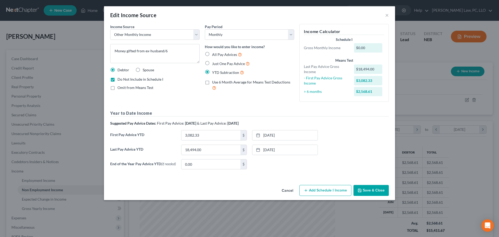
click at [226, 63] on span "Just One Pay Advice" at bounding box center [228, 63] width 33 height 4
click at [217, 63] on input "Just One Pay Advice" at bounding box center [215, 62] width 3 height 3
radio input "true"
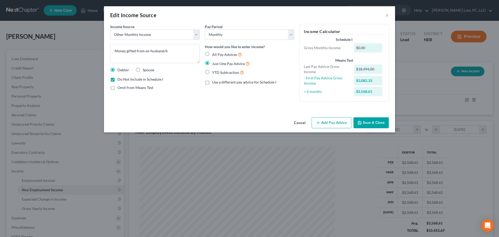
click at [325, 120] on button "Add Pay Advice" at bounding box center [331, 122] width 40 height 11
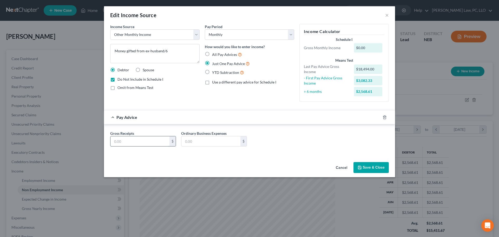
drag, startPoint x: 153, startPoint y: 141, endPoint x: 161, endPoint y: 141, distance: 7.5
click at [153, 141] on input "text" at bounding box center [139, 141] width 59 height 10
type input "3,082.33"
click at [236, 104] on div "Pay Period Select Monthly Twice Monthly Every Other Week Weekly How would you l…" at bounding box center [249, 65] width 95 height 82
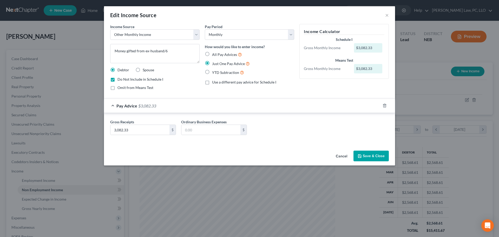
click at [368, 154] on button "Save & Close" at bounding box center [370, 155] width 35 height 11
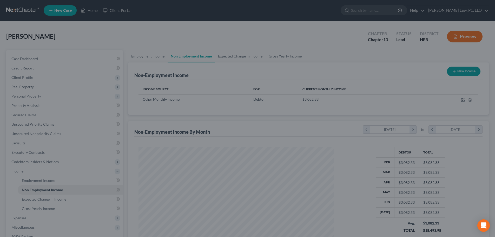
scroll to position [259563, 259456]
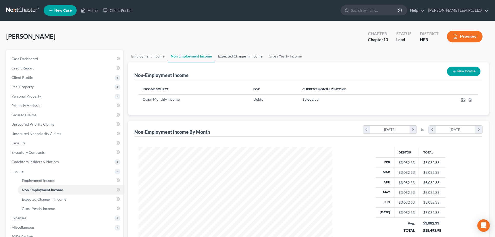
click at [241, 58] on link "Expected Change in Income" at bounding box center [240, 56] width 51 height 12
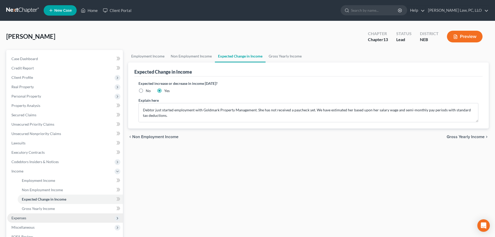
click at [26, 219] on span "Expenses" at bounding box center [65, 217] width 116 height 9
click at [30, 216] on span "Medical" at bounding box center [28, 217] width 13 height 4
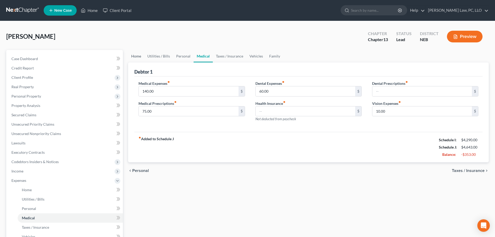
click at [138, 57] on link "Home" at bounding box center [136, 56] width 16 height 12
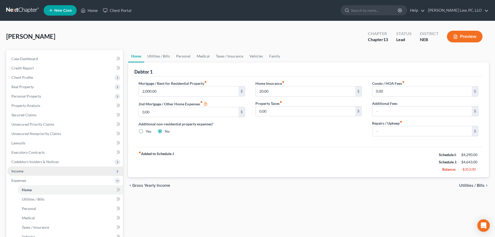
click at [35, 169] on span "Income" at bounding box center [65, 170] width 116 height 9
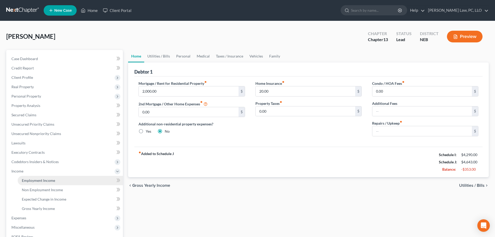
click at [35, 181] on span "Employment Income" at bounding box center [38, 180] width 33 height 4
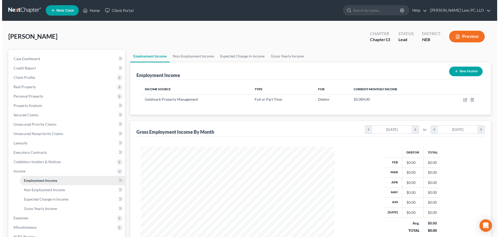
scroll to position [97, 204]
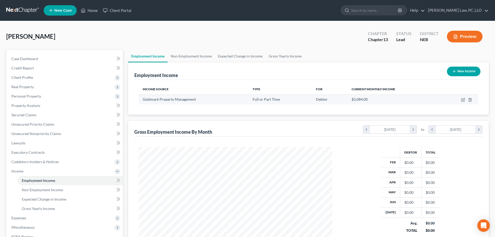
click at [460, 101] on td at bounding box center [459, 99] width 38 height 10
click at [461, 101] on icon "button" at bounding box center [462, 99] width 3 height 3
select select "0"
select select "29"
select select "1"
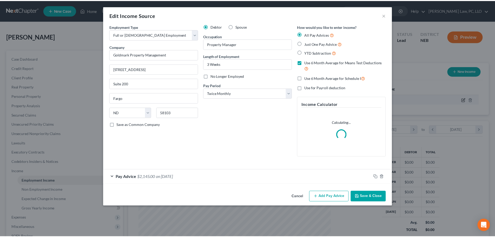
scroll to position [98, 206]
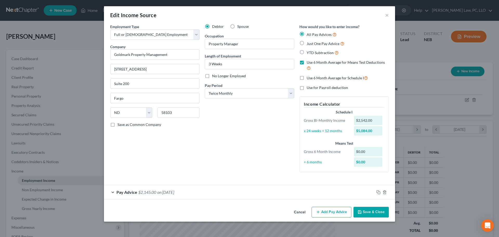
click at [361, 211] on icon "button" at bounding box center [359, 212] width 4 height 4
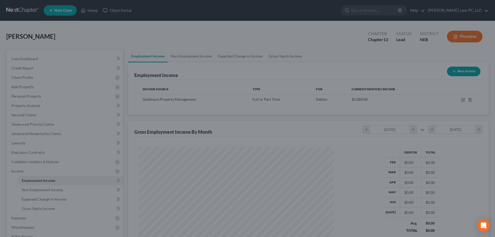
scroll to position [259563, 259456]
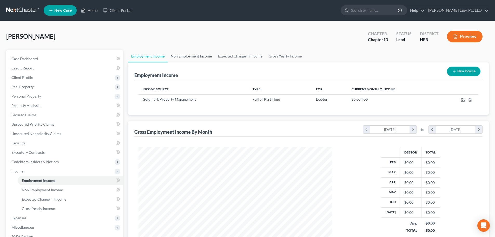
click at [207, 56] on link "Non Employment Income" at bounding box center [190, 56] width 47 height 12
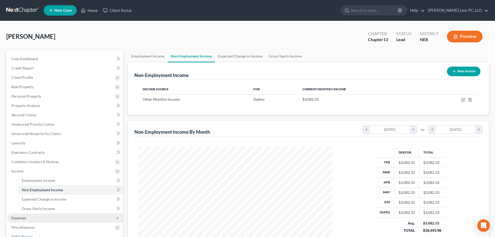
scroll to position [26, 0]
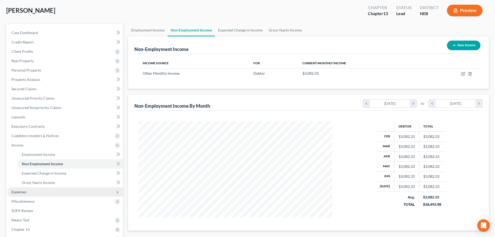
click at [48, 194] on span "Expenses" at bounding box center [65, 191] width 116 height 9
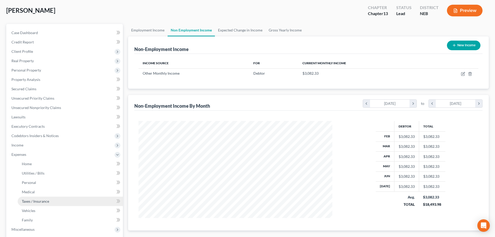
click at [48, 204] on link "Taxes / Insurance" at bounding box center [70, 200] width 105 height 9
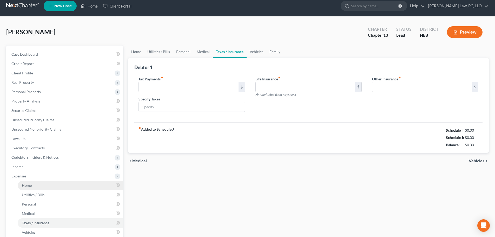
type input "0.00"
type input "10.00"
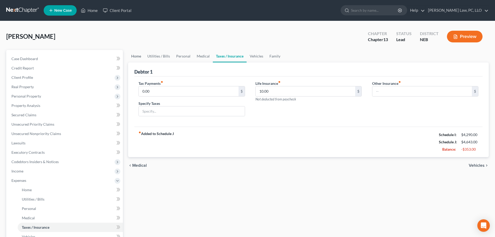
click at [137, 61] on link "Home" at bounding box center [136, 56] width 16 height 12
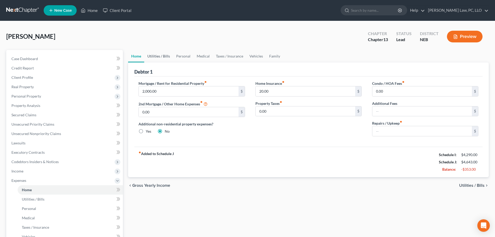
click at [149, 58] on link "Utilities / Bills" at bounding box center [158, 56] width 29 height 12
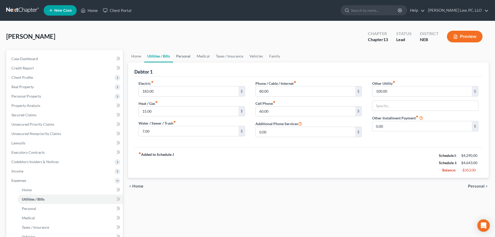
click at [189, 57] on link "Personal" at bounding box center [183, 56] width 21 height 12
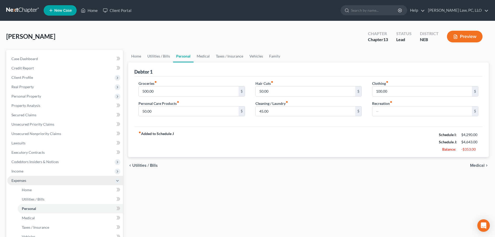
click at [33, 180] on span "Expenses" at bounding box center [65, 180] width 116 height 9
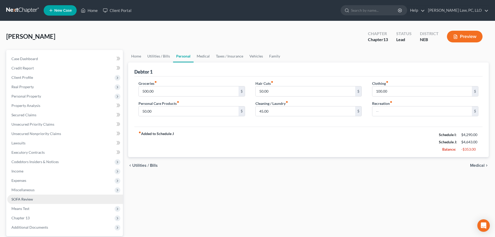
click at [32, 196] on link "SOFA Review" at bounding box center [65, 198] width 116 height 9
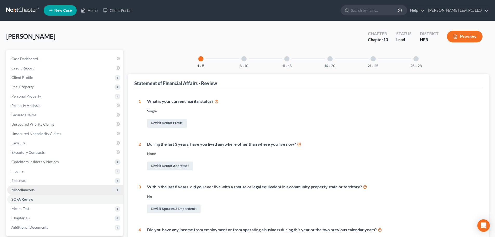
click at [33, 192] on span "Miscellaneous" at bounding box center [65, 189] width 116 height 9
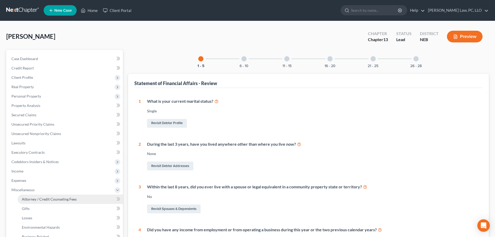
click at [37, 197] on span "Attorney / Credit Counseling Fees" at bounding box center [49, 199] width 55 height 4
select select "1"
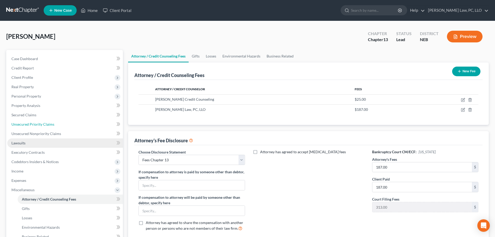
drag, startPoint x: 59, startPoint y: 127, endPoint x: 67, endPoint y: 146, distance: 21.2
click at [59, 127] on link "Unsecured Priority Claims" at bounding box center [65, 123] width 116 height 9
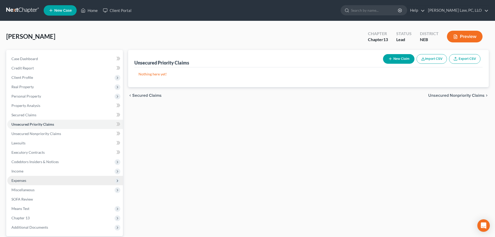
click at [44, 180] on span "Expenses" at bounding box center [65, 180] width 116 height 9
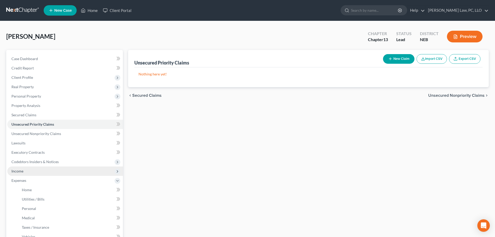
click at [41, 171] on span "Income" at bounding box center [65, 170] width 116 height 9
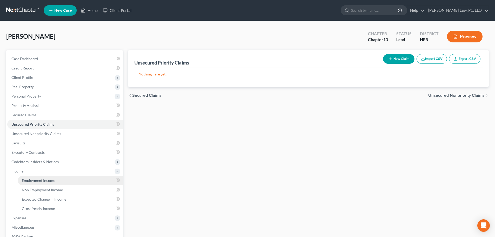
click at [42, 179] on span "Employment Income" at bounding box center [38, 180] width 33 height 4
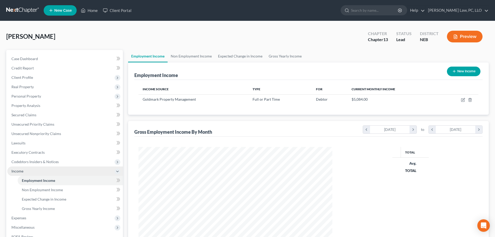
scroll to position [97, 204]
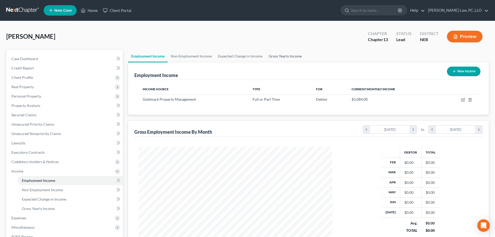
click at [290, 54] on link "Gross Yearly Income" at bounding box center [284, 56] width 39 height 12
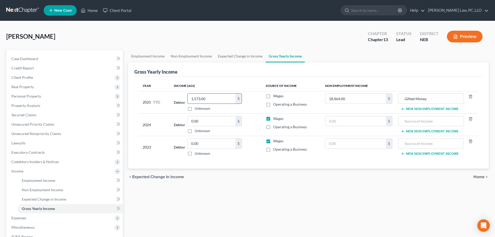
drag, startPoint x: 226, startPoint y: 98, endPoint x: 222, endPoint y: 98, distance: 4.7
click at [226, 98] on input "1,573.00" at bounding box center [211, 98] width 48 height 10
drag, startPoint x: 238, startPoint y: 206, endPoint x: 236, endPoint y: 194, distance: 12.2
click at [238, 206] on div "Employment Income Non Employment Income Expected Change in Income Gross Yearly …" at bounding box center [308, 176] width 366 height 253
click at [241, 56] on link "Expected Change in Income" at bounding box center [240, 56] width 51 height 12
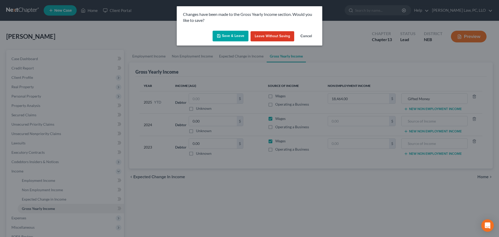
click at [223, 36] on button "Save & Leave" at bounding box center [230, 36] width 36 height 11
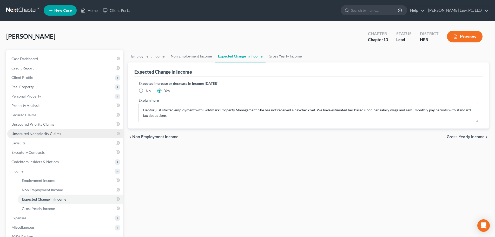
click at [45, 136] on link "Unsecured Nonpriority Claims" at bounding box center [65, 133] width 116 height 9
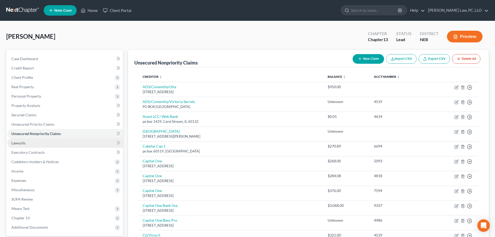
click at [29, 145] on link "Lawsuits" at bounding box center [65, 142] width 116 height 9
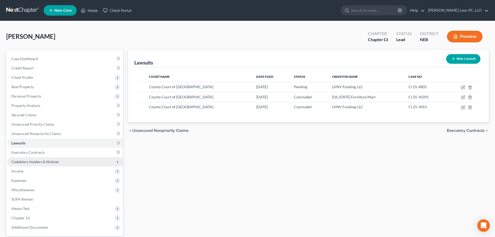
click at [35, 162] on span "Codebtors Insiders & Notices" at bounding box center [34, 161] width 47 height 4
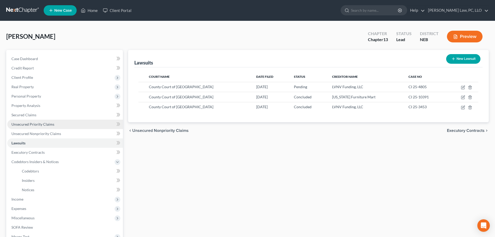
click at [43, 94] on span "Personal Property" at bounding box center [65, 95] width 116 height 9
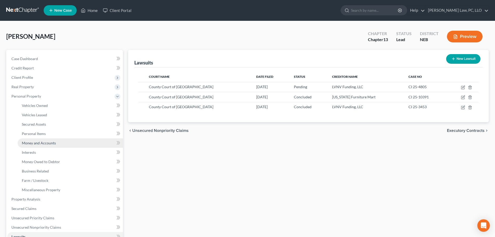
click at [45, 142] on span "Money and Accounts" at bounding box center [39, 142] width 34 height 4
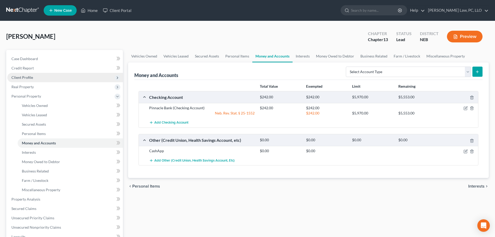
click at [45, 74] on span "Client Profile" at bounding box center [65, 77] width 116 height 9
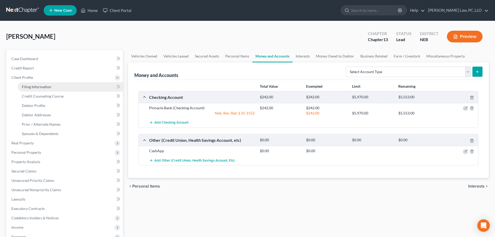
click at [46, 86] on span "Filing Information" at bounding box center [36, 86] width 29 height 4
select select "1"
select select "0"
select select "3"
select select "48"
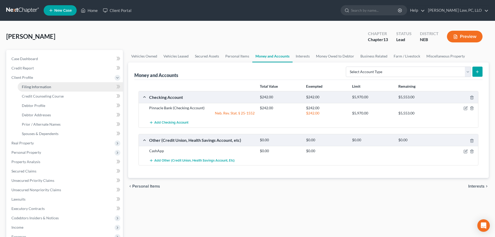
select select "0"
select select "30"
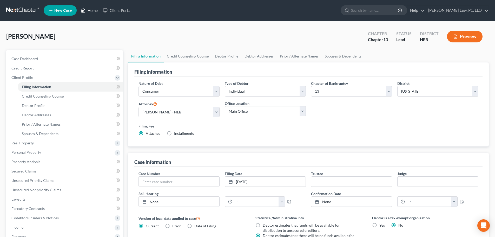
click at [89, 12] on link "Home" at bounding box center [89, 10] width 22 height 9
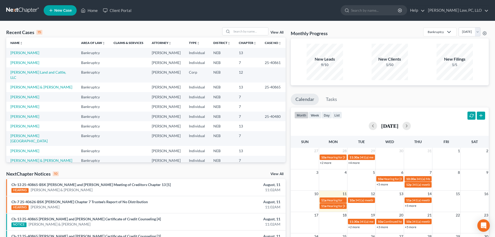
click at [172, 169] on div "Recent Cases 15 View All Name unfold_more expand_more expand_less Area of Law u…" at bounding box center [146, 192] width 284 height 331
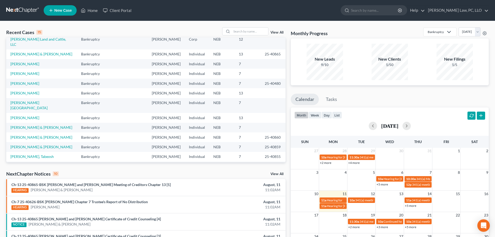
scroll to position [36, 0]
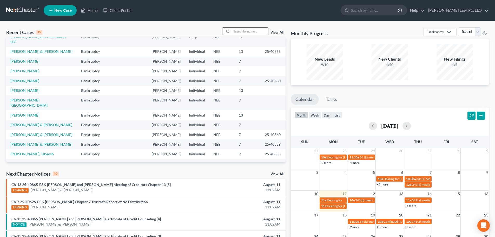
click at [240, 33] on input "search" at bounding box center [250, 32] width 36 height 8
type input "[PERSON_NAME]"
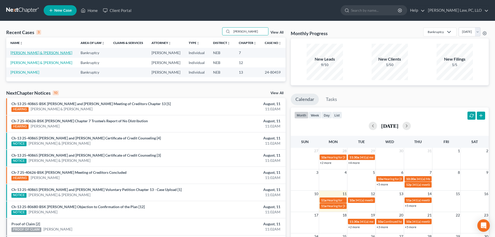
click at [44, 53] on link "[PERSON_NAME] & [PERSON_NAME]" at bounding box center [41, 52] width 62 height 4
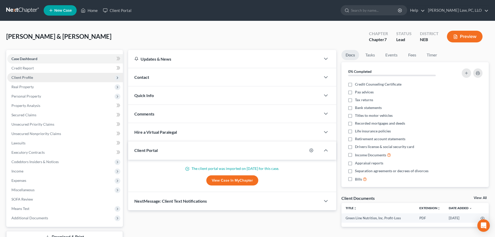
click at [27, 80] on span "Client Profile" at bounding box center [65, 77] width 116 height 9
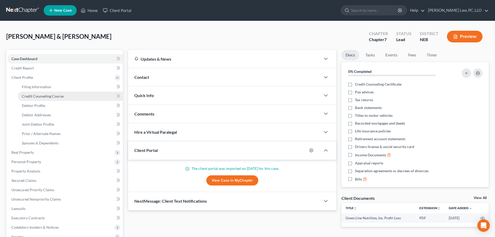
click at [30, 99] on link "Credit Counseling Course" at bounding box center [70, 95] width 105 height 9
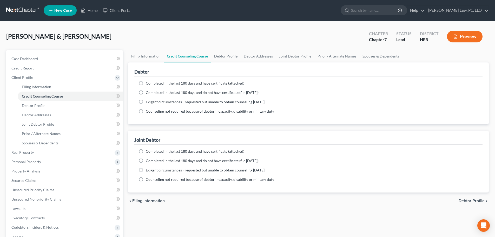
click at [182, 79] on div "Completed in the last 180 days and have certificate (attached) Date Completed N…" at bounding box center [308, 100] width 348 height 48
click at [181, 83] on span "Completed in the last 180 days and have certificate (attached)" at bounding box center [195, 83] width 98 height 4
click at [151, 83] on input "Completed in the last 180 days and have certificate (attached)" at bounding box center [149, 81] width 3 height 3
radio input "true"
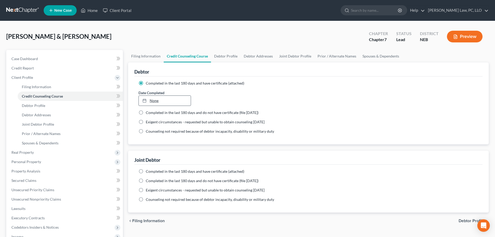
type input "[DATE]"
click at [175, 102] on link "None" at bounding box center [165, 101] width 52 height 10
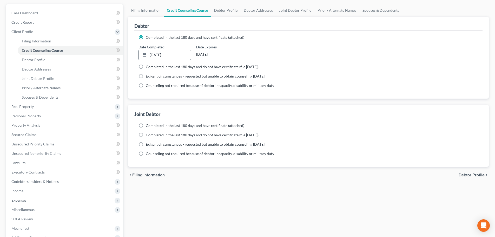
scroll to position [52, 0]
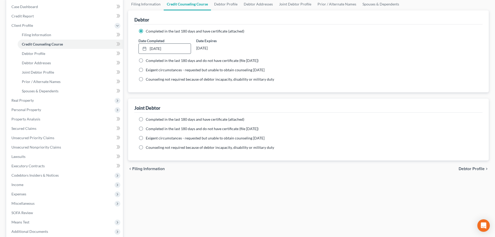
click at [165, 120] on span "Completed in the last 180 days and have certificate (attached)" at bounding box center [195, 119] width 98 height 4
click at [151, 120] on input "Completed in the last 180 days and have certificate (attached)" at bounding box center [149, 118] width 3 height 3
radio input "true"
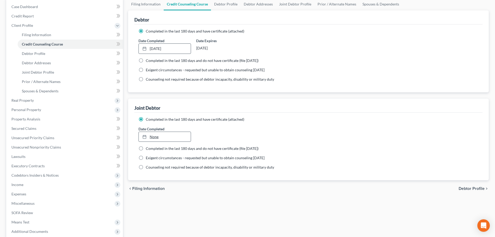
click at [172, 135] on link "None" at bounding box center [165, 137] width 52 height 10
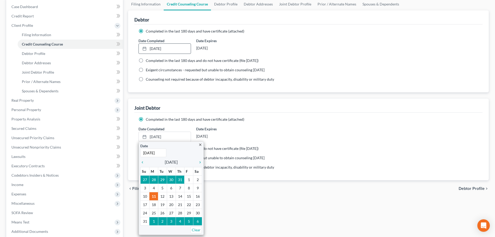
click at [258, 207] on div "Filing Information Credit Counseling Course Debtor Profile Debtor Addresses Joi…" at bounding box center [308, 134] width 366 height 272
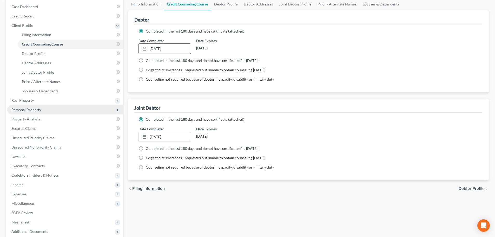
click at [37, 109] on span "Personal Property" at bounding box center [26, 109] width 30 height 4
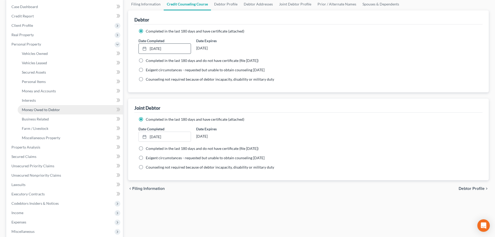
click at [43, 110] on span "Money Owed to Debtor" at bounding box center [41, 109] width 38 height 4
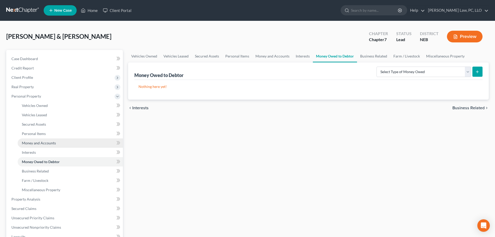
click at [44, 140] on span "Money and Accounts" at bounding box center [39, 142] width 34 height 4
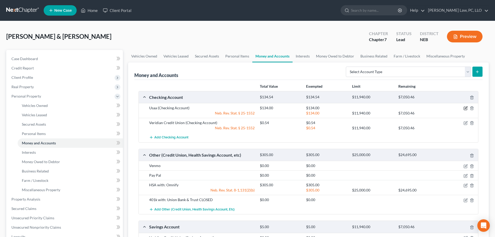
click at [465, 109] on icon "button" at bounding box center [466, 107] width 2 height 2
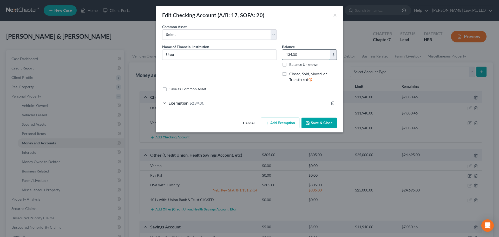
click at [321, 55] on input "134.00" at bounding box center [306, 55] width 48 height 10
type input "429.25"
click at [291, 101] on div "Exemption $134.00" at bounding box center [242, 103] width 172 height 14
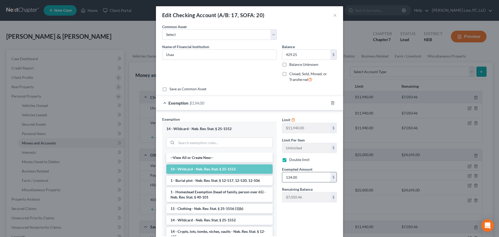
click at [290, 176] on input "134.00" at bounding box center [306, 177] width 48 height 10
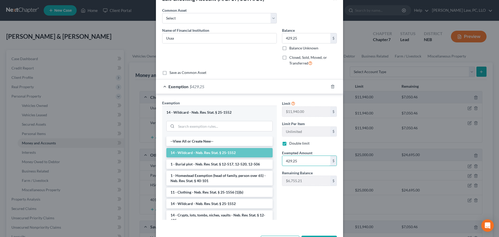
scroll to position [36, 0]
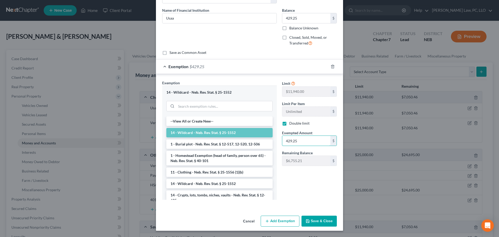
type input "429.25"
click at [310, 219] on button "Save & Close" at bounding box center [318, 220] width 35 height 11
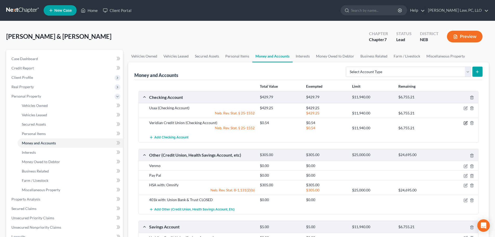
click at [463, 124] on icon "button" at bounding box center [465, 123] width 4 height 4
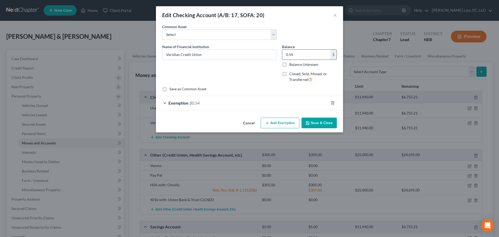
drag, startPoint x: 307, startPoint y: 46, endPoint x: 306, endPoint y: 51, distance: 6.0
click at [307, 45] on div "Balance 0.54 $ Balance Unknown Balance Undetermined 0.54 $ Balance Unknown" at bounding box center [309, 55] width 55 height 23
click at [306, 51] on input "0.54" at bounding box center [306, 55] width 48 height 10
type input "0.56"
click at [246, 101] on div "Exemption $0.54" at bounding box center [242, 103] width 172 height 14
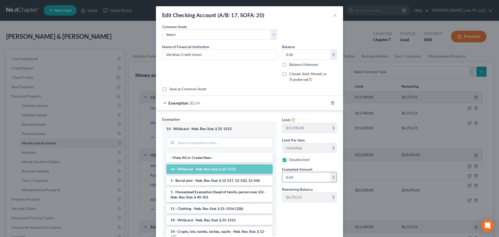
click at [305, 179] on input "0.54" at bounding box center [306, 177] width 48 height 10
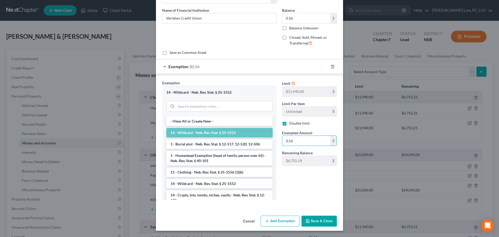
type input "0.56"
click at [315, 223] on button "Save & Close" at bounding box center [318, 220] width 35 height 11
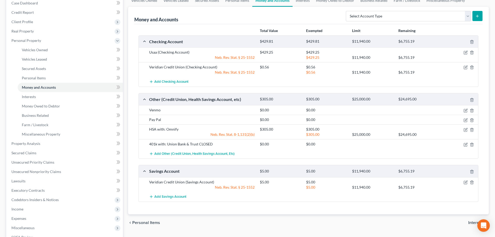
scroll to position [78, 0]
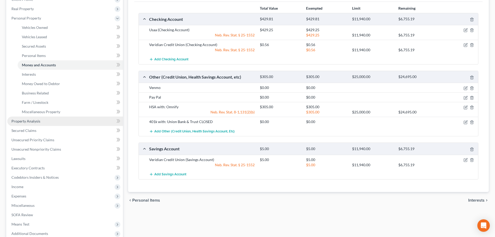
click at [28, 124] on link "Property Analysis" at bounding box center [65, 120] width 116 height 9
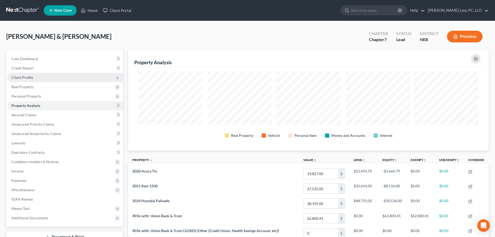
click at [28, 77] on span "Client Profile" at bounding box center [22, 77] width 22 height 4
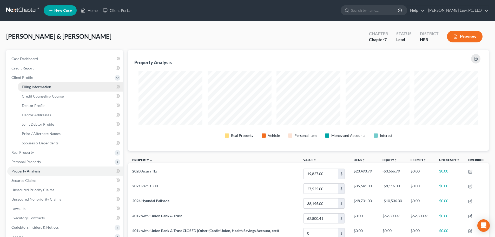
click at [28, 86] on span "Filing Information" at bounding box center [36, 86] width 29 height 4
select select "1"
select select "0"
select select "48"
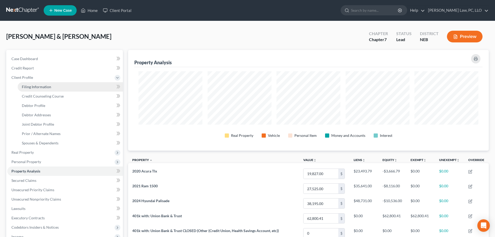
select select "0"
select select "30"
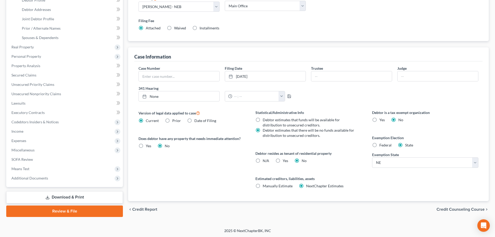
scroll to position [106, 0]
click at [57, 213] on link "Review & File" at bounding box center [64, 210] width 117 height 11
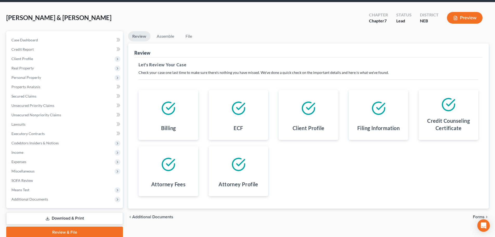
scroll to position [39, 0]
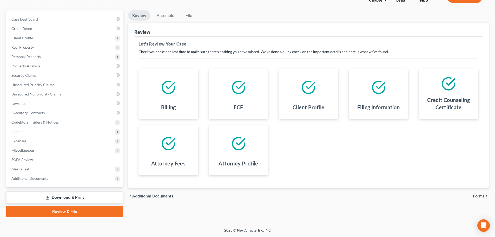
click at [477, 196] on span "Forms" at bounding box center [479, 196] width 12 height 4
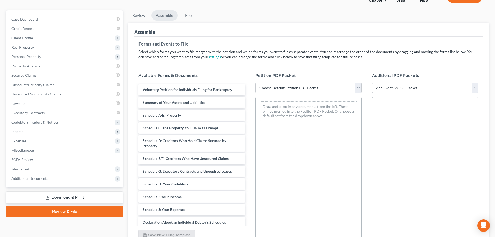
click at [300, 87] on select "Choose Default Petition PDF Packet Complete Bankruptcy Petition (all forms and …" at bounding box center [308, 88] width 106 height 10
select select "2"
click at [255, 83] on select "Choose Default Petition PDF Packet Complete Bankruptcy Petition (all forms and …" at bounding box center [308, 88] width 106 height 10
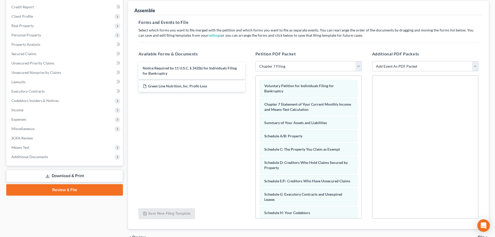
scroll to position [89, 0]
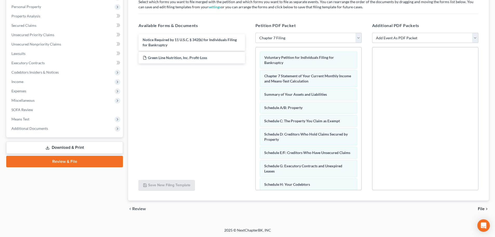
click at [482, 210] on span "File" at bounding box center [481, 208] width 7 height 4
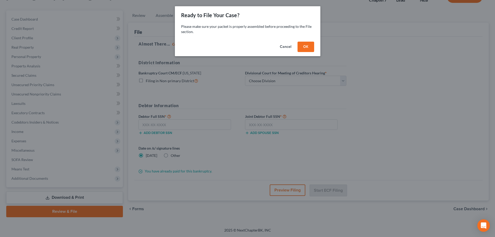
scroll to position [39, 0]
click at [306, 48] on button "OK" at bounding box center [307, 47] width 17 height 10
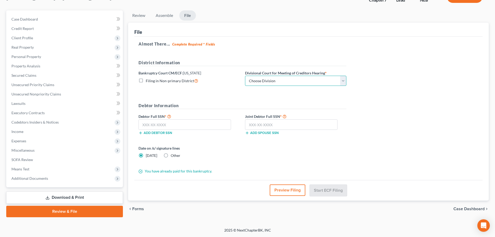
click at [273, 83] on select "Choose Division Lincoln Omaha" at bounding box center [295, 81] width 101 height 10
select select "0"
click at [245, 76] on select "Choose Division Lincoln Omaha" at bounding box center [295, 81] width 101 height 10
click at [204, 124] on input "text" at bounding box center [184, 124] width 92 height 10
type input "392-84-2203"
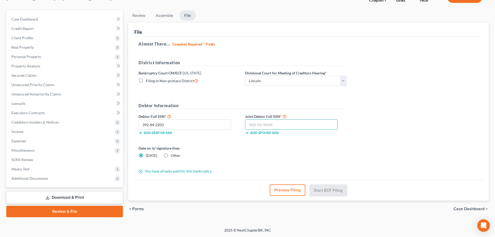
click at [305, 125] on input "text" at bounding box center [291, 124] width 92 height 10
type input "507-21-0916"
click at [210, 203] on div "chevron_left Forms Case Dashboard chevron_right" at bounding box center [308, 208] width 360 height 17
click at [171, 156] on label "Other" at bounding box center [176, 155] width 10 height 5
click at [173, 156] on input "Other" at bounding box center [174, 154] width 3 height 3
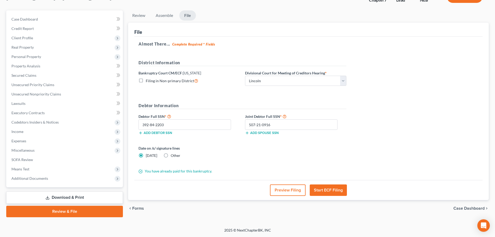
radio input "true"
radio input "false"
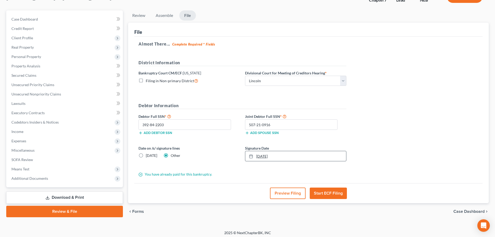
click at [295, 155] on link "[DATE]" at bounding box center [295, 156] width 101 height 10
click at [328, 195] on button "Start ECF Filing" at bounding box center [328, 192] width 37 height 11
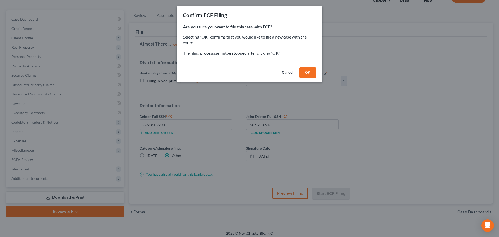
click at [302, 76] on button "OK" at bounding box center [307, 72] width 17 height 10
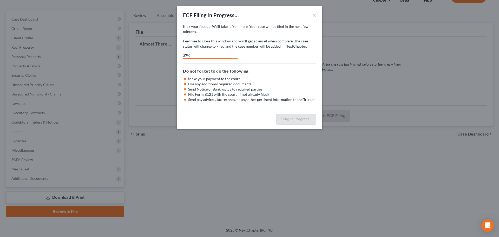
click at [227, 103] on div "Kick your feet up. We’ll take it from here. Your case will be filed in the next…" at bounding box center [249, 68] width 145 height 88
click at [217, 182] on div "ECF Filing In Progress... × Kick your feet up. We’ll take it from here. Your ca…" at bounding box center [249, 118] width 499 height 237
select select "0"
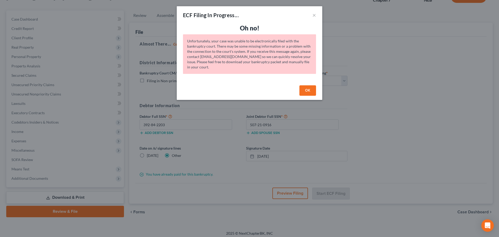
click at [312, 91] on button "OK" at bounding box center [307, 90] width 17 height 10
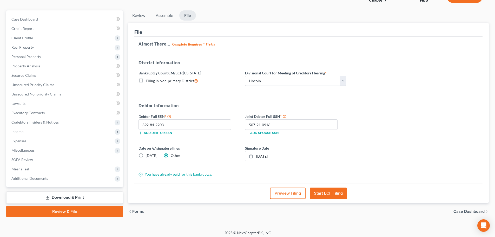
click at [321, 194] on button "Start ECF Filing" at bounding box center [328, 192] width 37 height 11
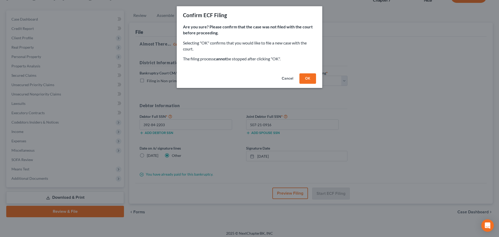
click at [306, 82] on button "OK" at bounding box center [307, 78] width 17 height 10
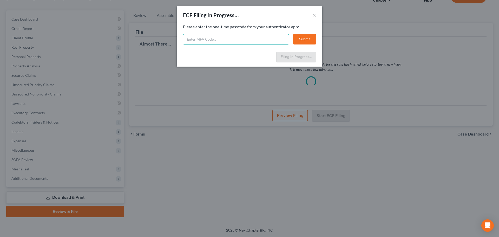
click at [230, 36] on input "text" at bounding box center [236, 39] width 106 height 10
paste input "290716"
type input "290716"
click at [304, 41] on button "Submit" at bounding box center [304, 39] width 23 height 10
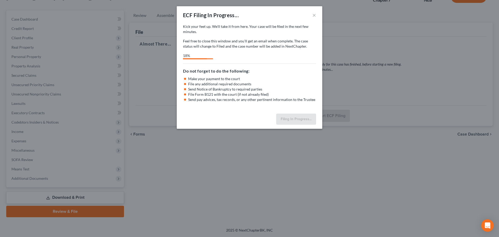
select select "0"
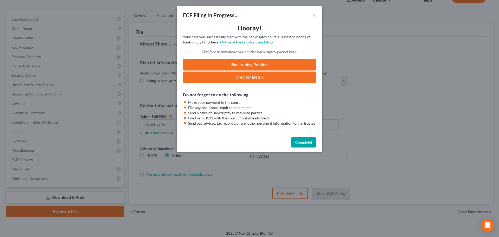
click at [300, 142] on button "Complete!" at bounding box center [303, 142] width 25 height 10
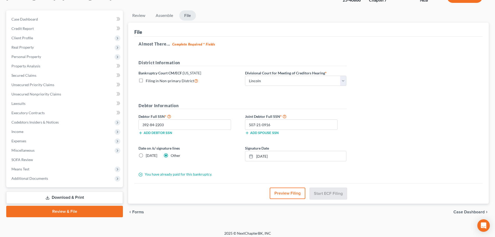
click at [167, 217] on div "chevron_left Forms Case Dashboard chevron_right" at bounding box center [308, 211] width 360 height 17
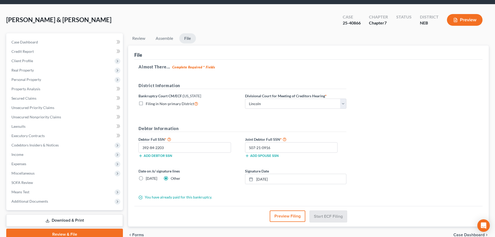
scroll to position [0, 0]
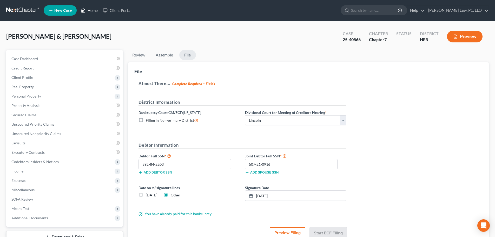
click at [91, 10] on link "Home" at bounding box center [89, 10] width 22 height 9
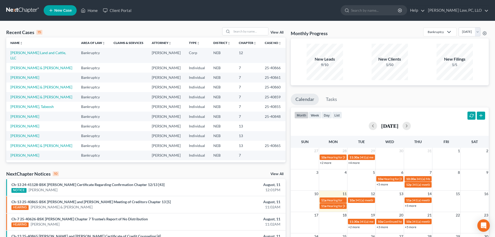
drag, startPoint x: 214, startPoint y: 173, endPoint x: 209, endPoint y: 181, distance: 9.4
click at [214, 173] on div "NextChapter Notices 10 View All" at bounding box center [145, 174] width 279 height 8
